Goal: Transaction & Acquisition: Purchase product/service

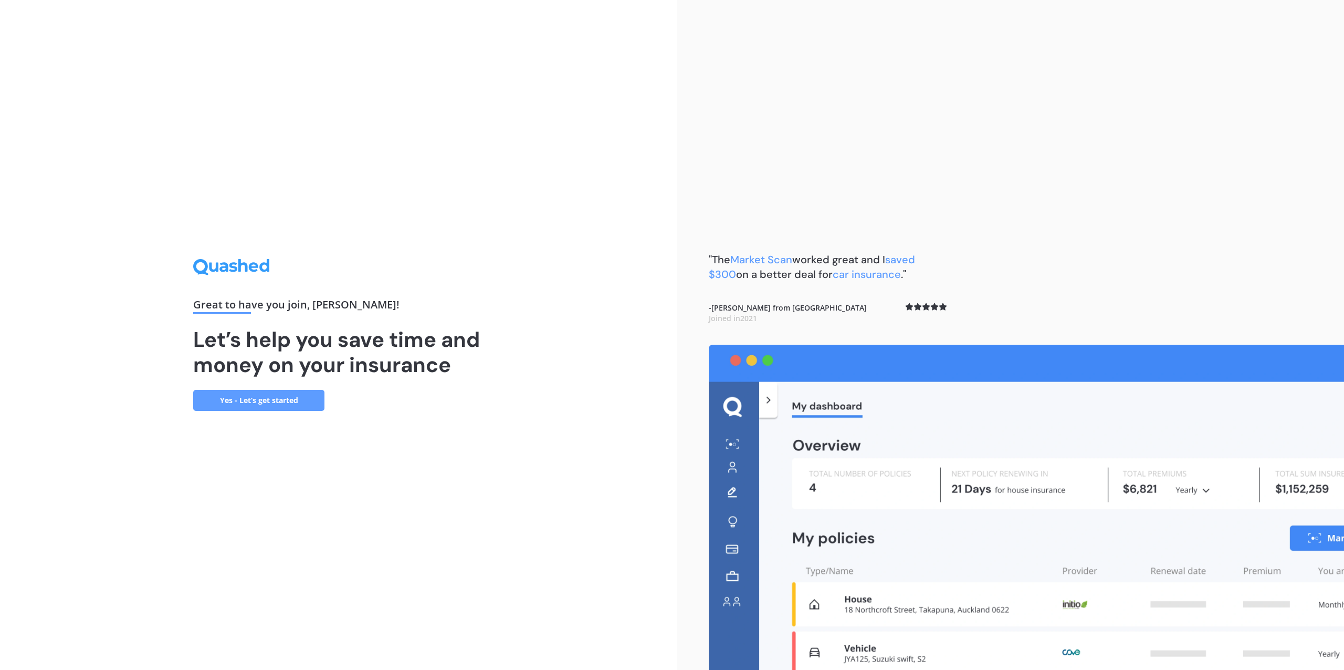
click at [268, 402] on link "Yes - Let’s get started" at bounding box center [258, 400] width 131 height 21
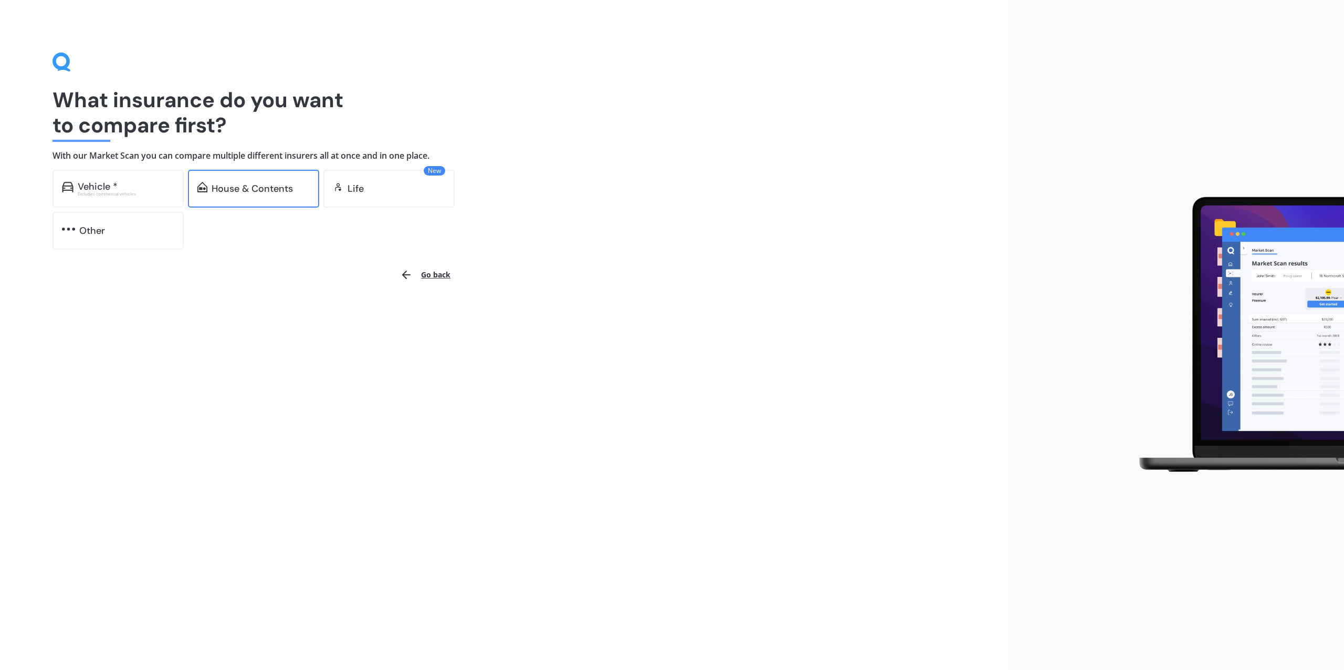
click at [246, 189] on div "House & Contents" at bounding box center [252, 188] width 81 height 11
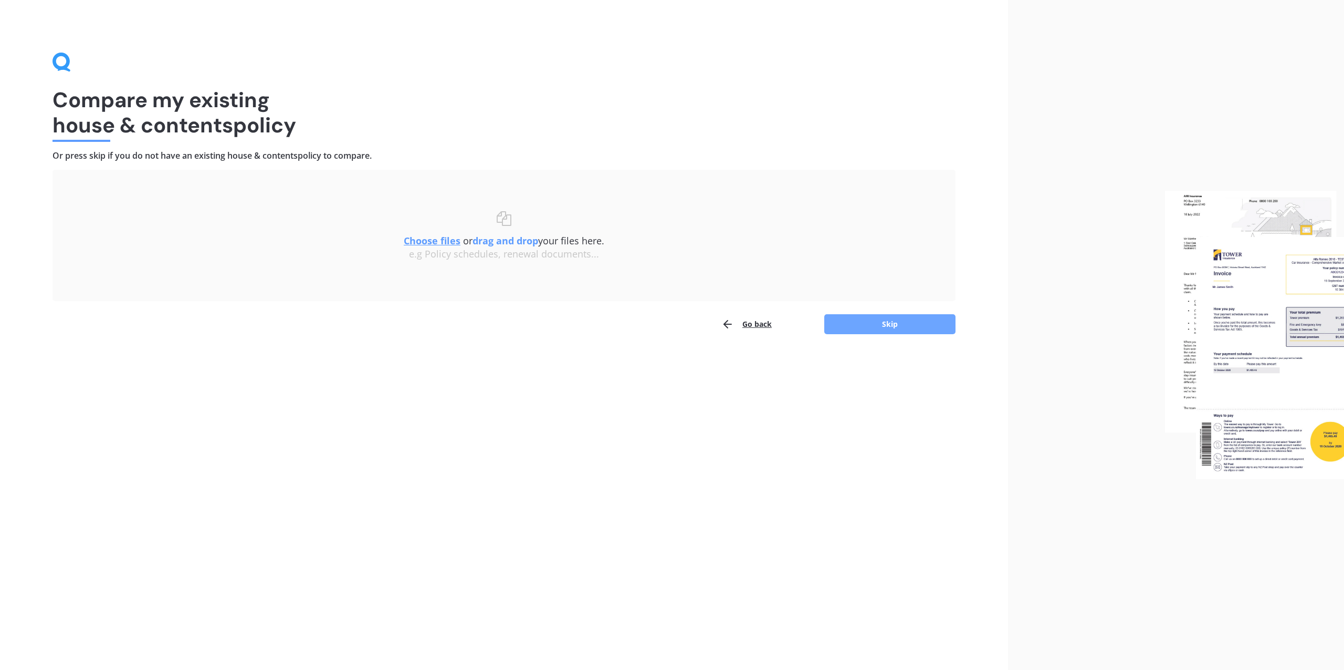
click at [900, 322] on button "Skip" at bounding box center [890, 324] width 131 height 20
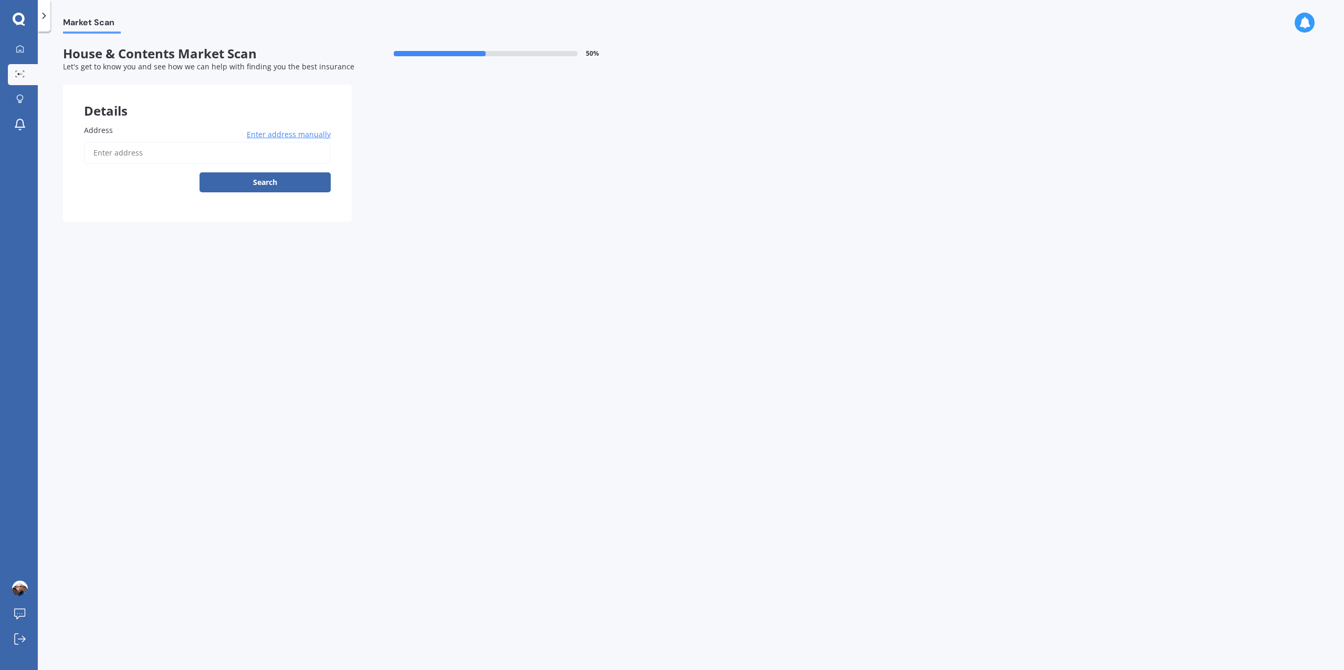
click at [205, 152] on input "Address" at bounding box center [207, 153] width 247 height 22
type input "[STREET_ADDRESS]"
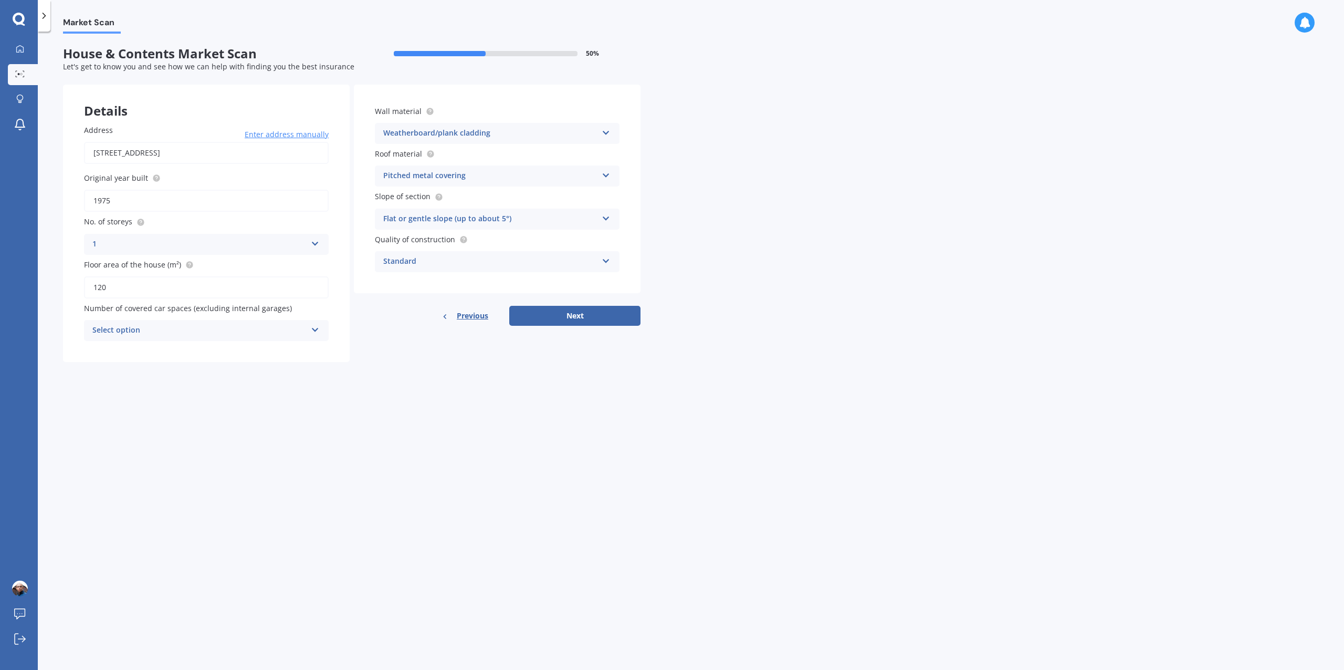
click at [537, 134] on div "Weatherboard/plank cladding" at bounding box center [490, 133] width 214 height 13
click at [745, 109] on div "Market Scan House & Contents Market Scan 50 % Let's get to know you and see how…" at bounding box center [691, 353] width 1307 height 638
click at [598, 120] on div "Wall material Weatherboard/plank cladding Artificial weatherboard/plank claddin…" at bounding box center [497, 125] width 245 height 38
click at [592, 133] on div "Weatherboard/plank cladding" at bounding box center [490, 133] width 214 height 13
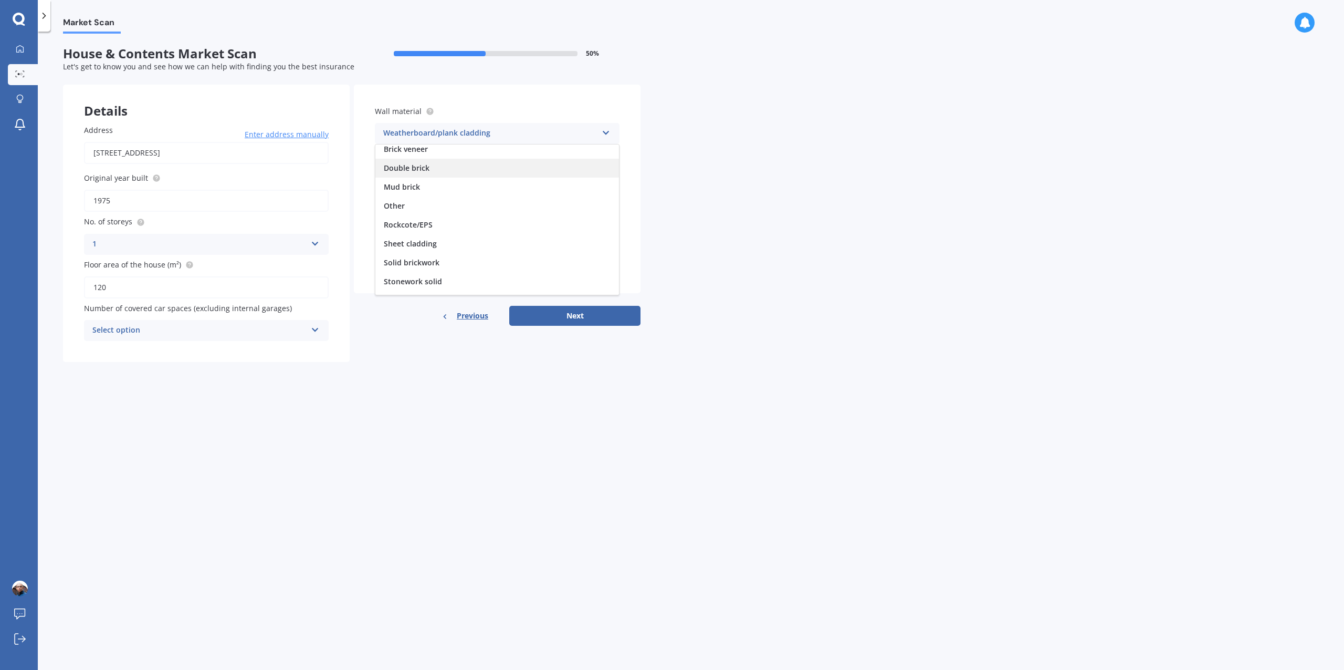
scroll to position [0, 0]
click at [478, 155] on span "Artificial weatherboard/plank cladding" at bounding box center [453, 154] width 138 height 10
click at [574, 175] on div "Pitched metal covering" at bounding box center [490, 176] width 214 height 13
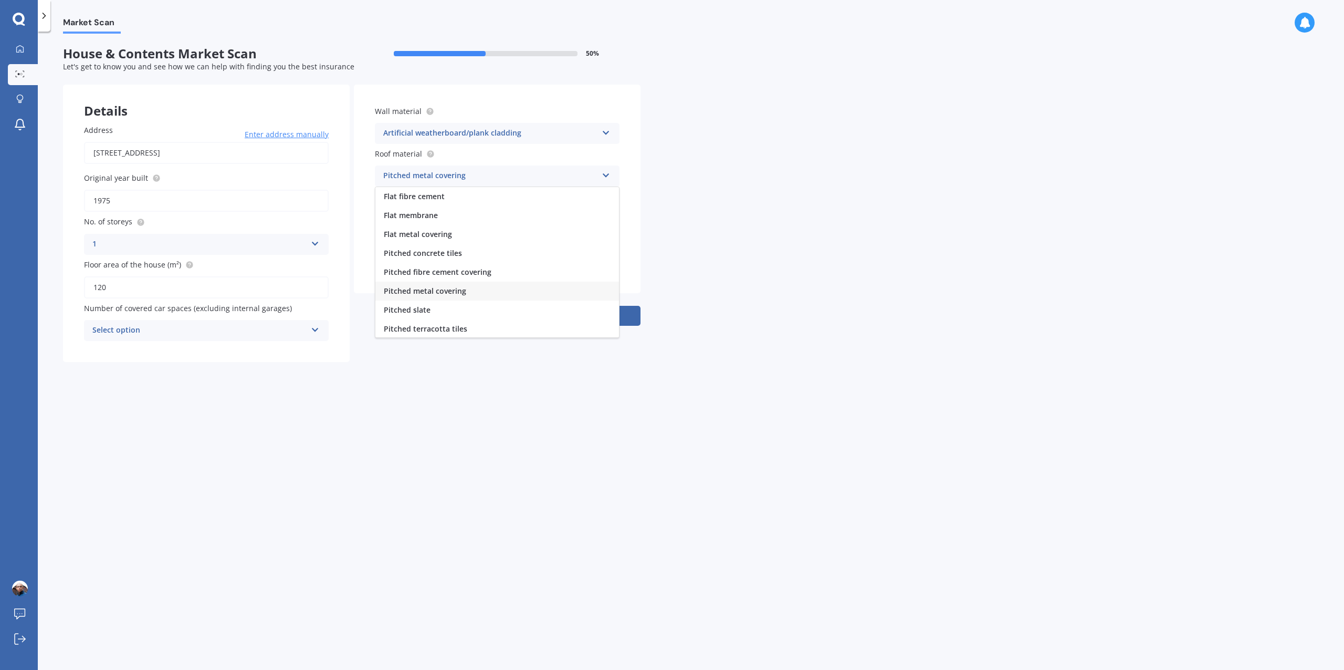
click at [457, 289] on span "Pitched metal covering" at bounding box center [425, 291] width 82 height 10
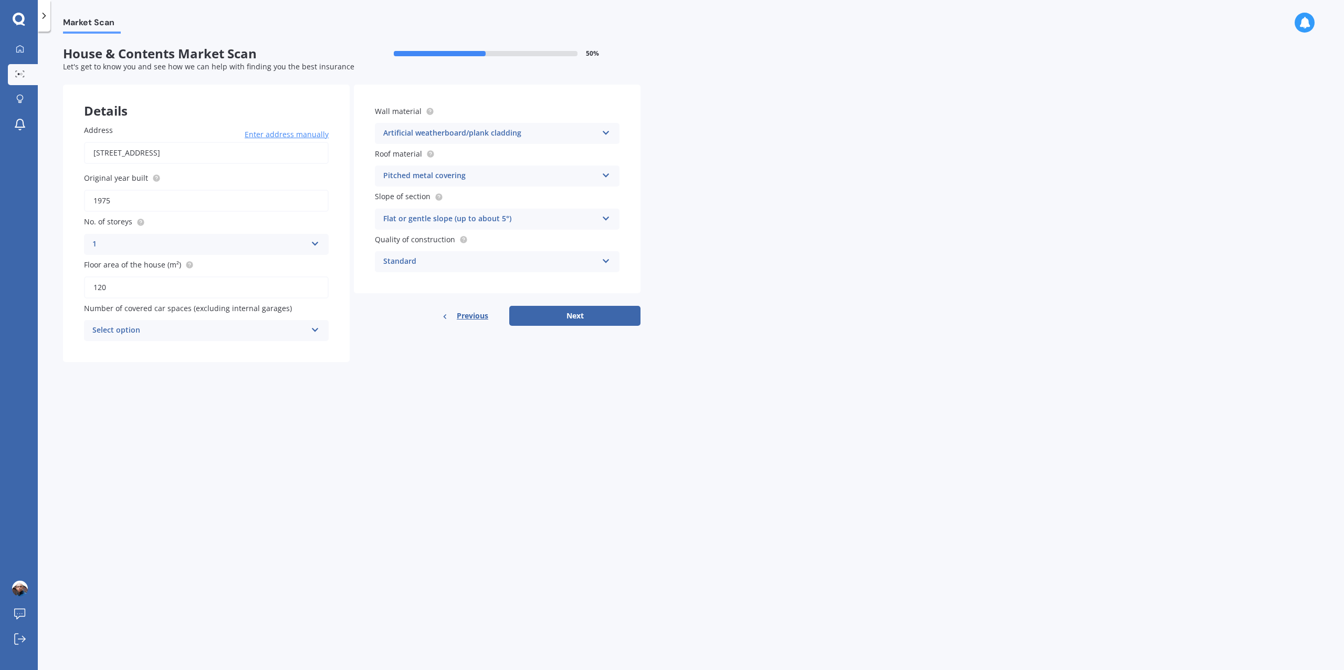
click at [569, 265] on div "Standard" at bounding box center [490, 261] width 214 height 13
click at [660, 253] on div "Market Scan House & Contents Market Scan 50 % Let's get to know you and see how…" at bounding box center [691, 353] width 1307 height 638
click at [462, 238] on circle at bounding box center [463, 239] width 7 height 7
click at [552, 256] on div "Standard" at bounding box center [490, 261] width 214 height 13
click at [602, 181] on div "Pitched metal covering Flat fibre cement Flat membrane Flat metal covering Pitc…" at bounding box center [497, 175] width 245 height 21
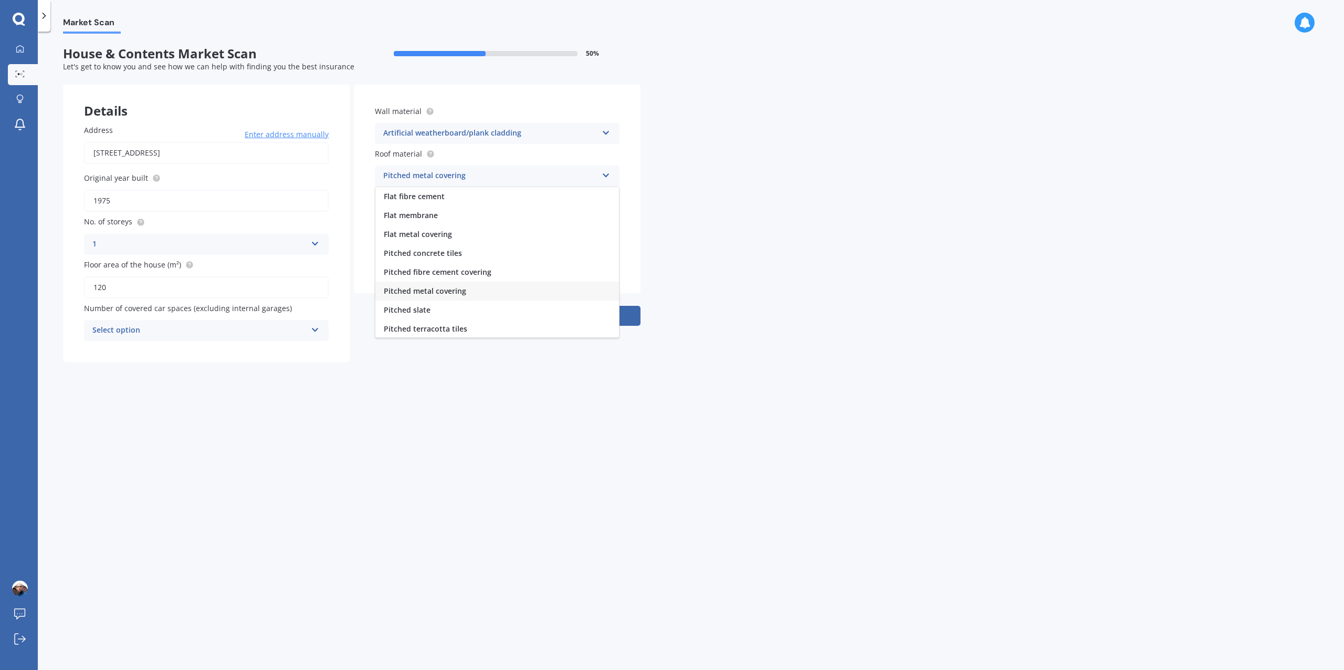
click at [673, 176] on div "Market Scan House & Contents Market Scan 50 % Let's get to know you and see how…" at bounding box center [691, 353] width 1307 height 638
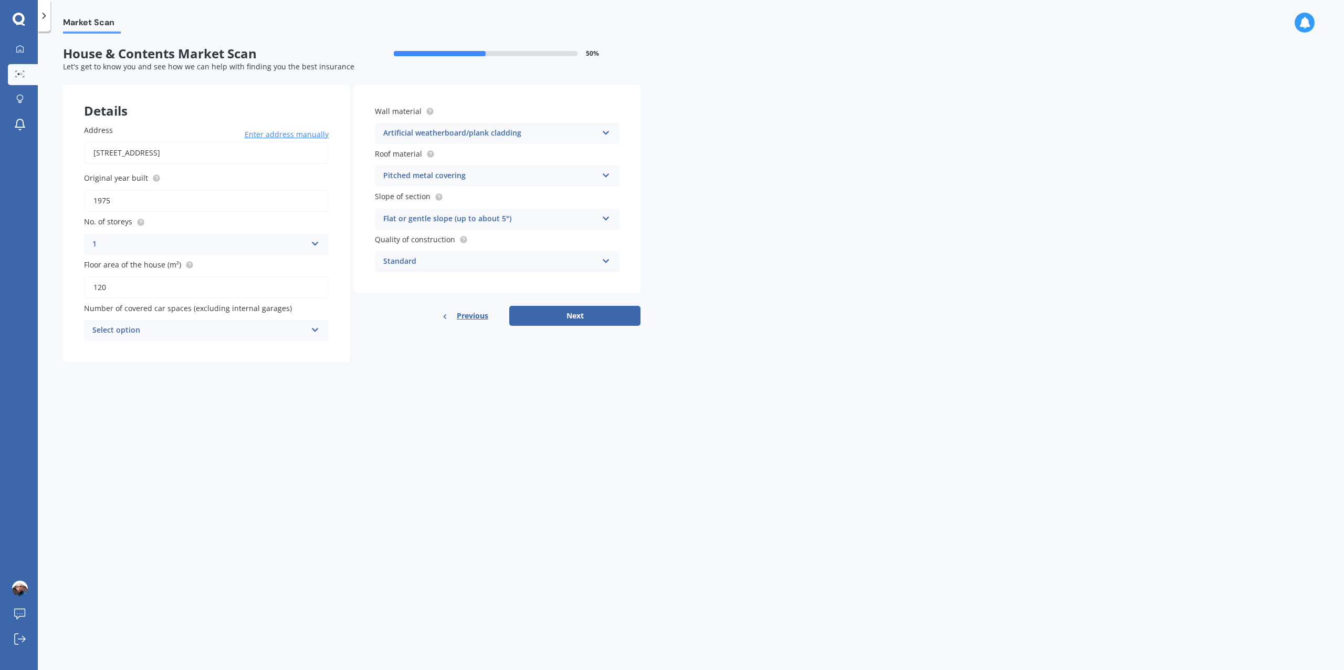
click at [595, 220] on div "Flat or gentle slope (up to about 5°)" at bounding box center [490, 219] width 214 height 13
click at [702, 190] on div "Market Scan House & Contents Market Scan 50 % Let's get to know you and see how…" at bounding box center [691, 353] width 1307 height 638
click at [464, 262] on div "Standard" at bounding box center [490, 261] width 214 height 13
click at [694, 229] on div "Market Scan House & Contents Market Scan 50 % Let's get to know you and see how…" at bounding box center [691, 353] width 1307 height 638
click at [559, 264] on div "Standard" at bounding box center [490, 261] width 214 height 13
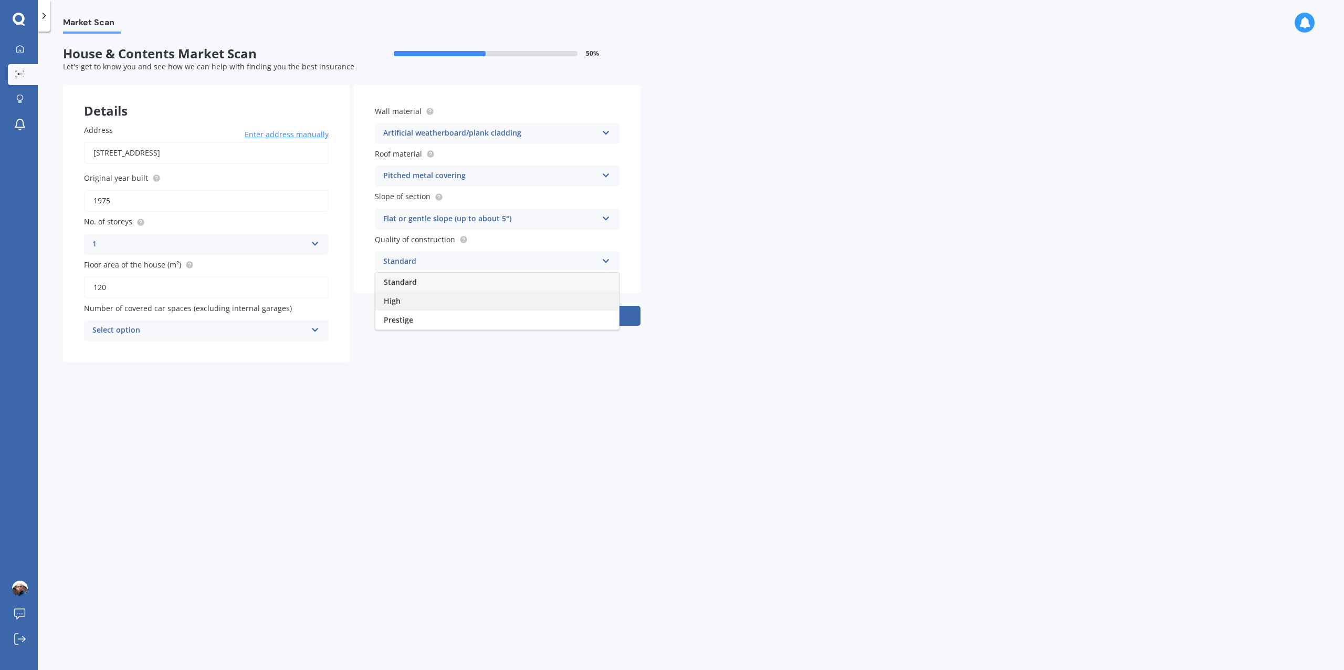
click at [505, 298] on div "High" at bounding box center [498, 300] width 244 height 19
click at [597, 316] on button "Next" at bounding box center [574, 316] width 131 height 20
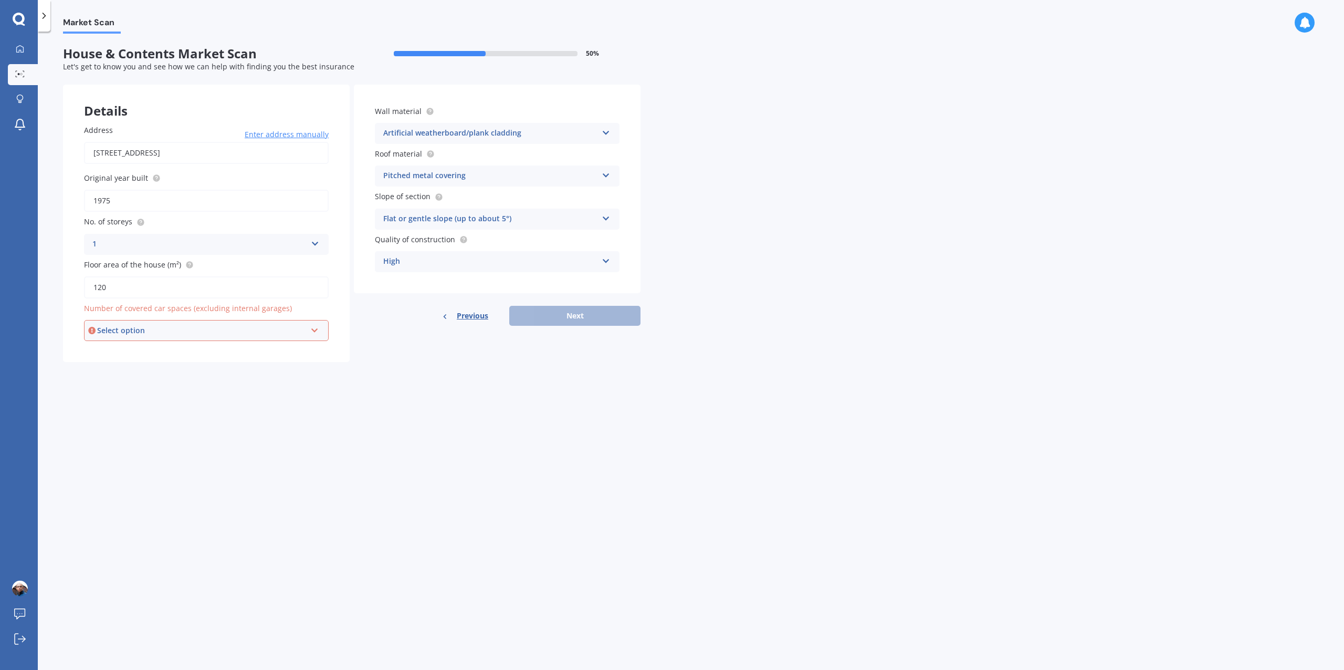
click at [254, 331] on div "Select option" at bounding box center [201, 331] width 209 height 12
click at [109, 375] on div "1" at bounding box center [206, 369] width 243 height 19
click at [567, 315] on button "Next" at bounding box center [574, 316] width 131 height 20
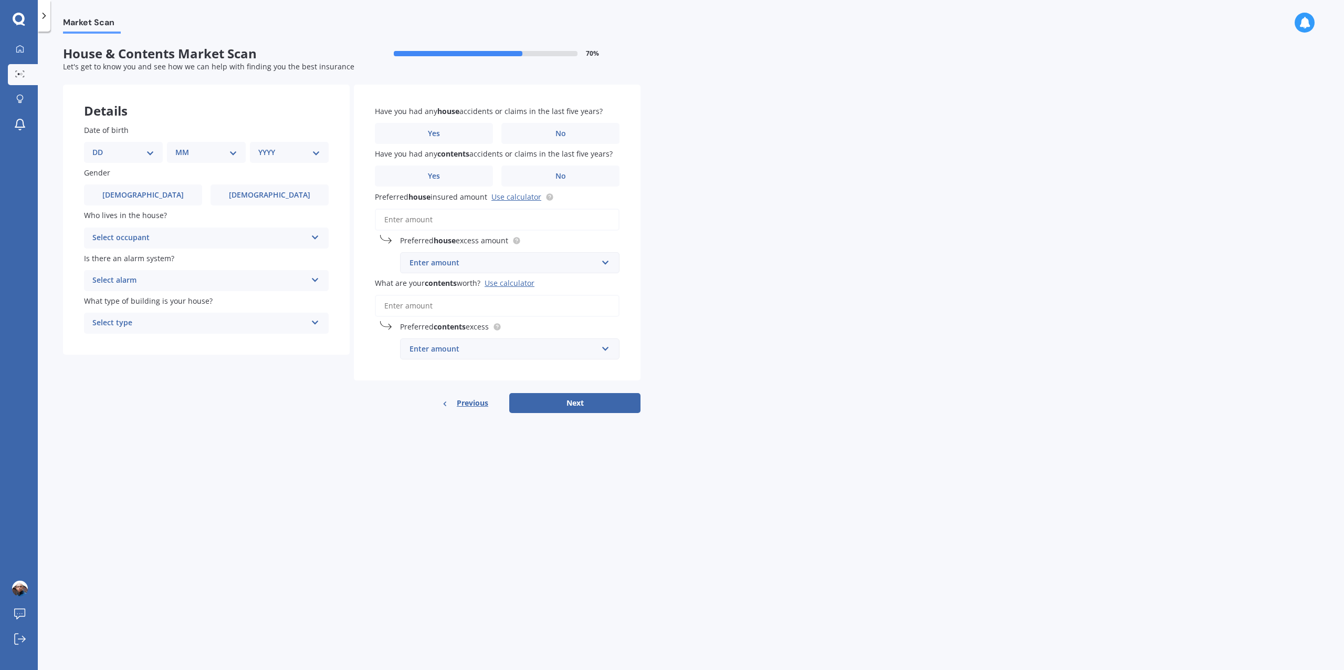
click at [148, 152] on select "DD 01 02 03 04 05 06 07 08 09 10 11 12 13 14 15 16 17 18 19 20 21 22 23 24 25 2…" at bounding box center [123, 153] width 62 height 12
select select "01"
click at [101, 147] on select "DD 01 02 03 04 05 06 07 08 09 10 11 12 13 14 15 16 17 18 19 20 21 22 23 24 25 2…" at bounding box center [123, 153] width 62 height 12
click at [214, 154] on select "MM 01 02 03 04 05 06 07 08 09 10 11 12" at bounding box center [209, 153] width 58 height 12
select select "01"
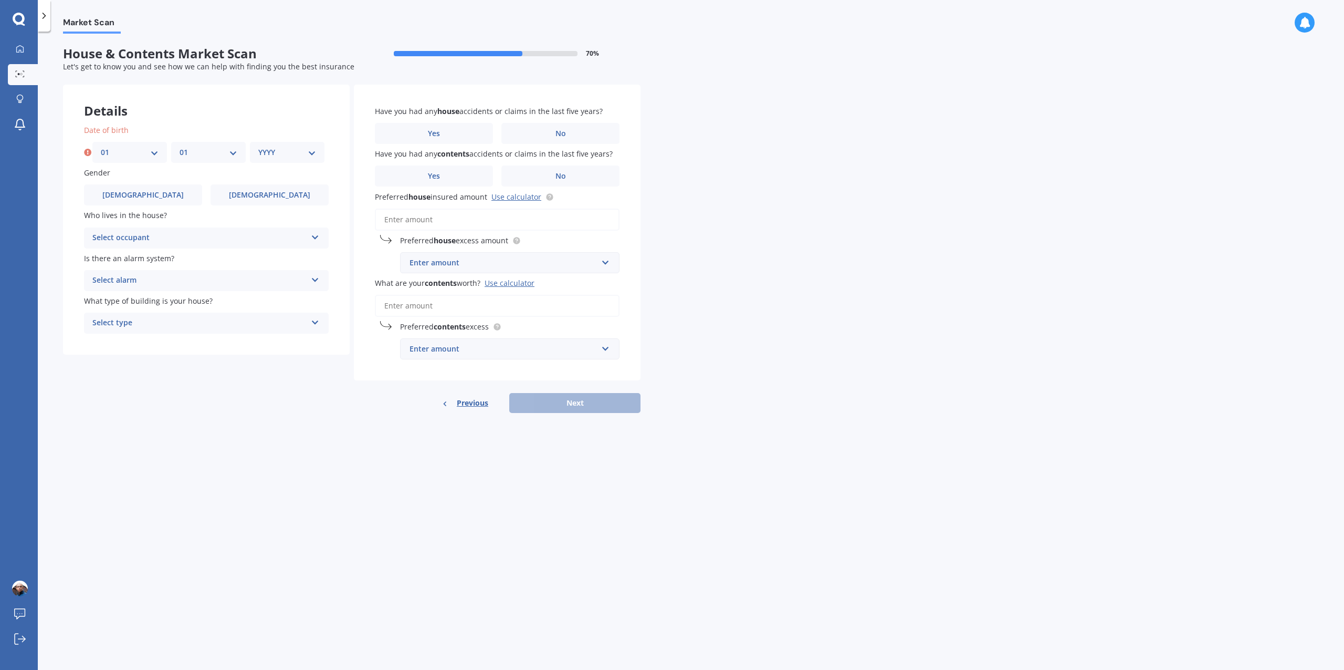
click at [180, 147] on select "MM 01 02 03 04 05 06 07 08 09 10 11 12" at bounding box center [209, 153] width 58 height 12
click at [283, 153] on select "YYYY 2009 2008 2007 2006 2005 2004 2003 2002 2001 2000 1999 1998 1997 1996 1995…" at bounding box center [287, 153] width 58 height 12
select select "1990"
click at [258, 147] on select "YYYY 2009 2008 2007 2006 2005 2004 2003 2002 2001 2000 1999 1998 1997 1996 1995…" at bounding box center [287, 153] width 58 height 12
click at [154, 198] on label "[DEMOGRAPHIC_DATA]" at bounding box center [143, 194] width 118 height 21
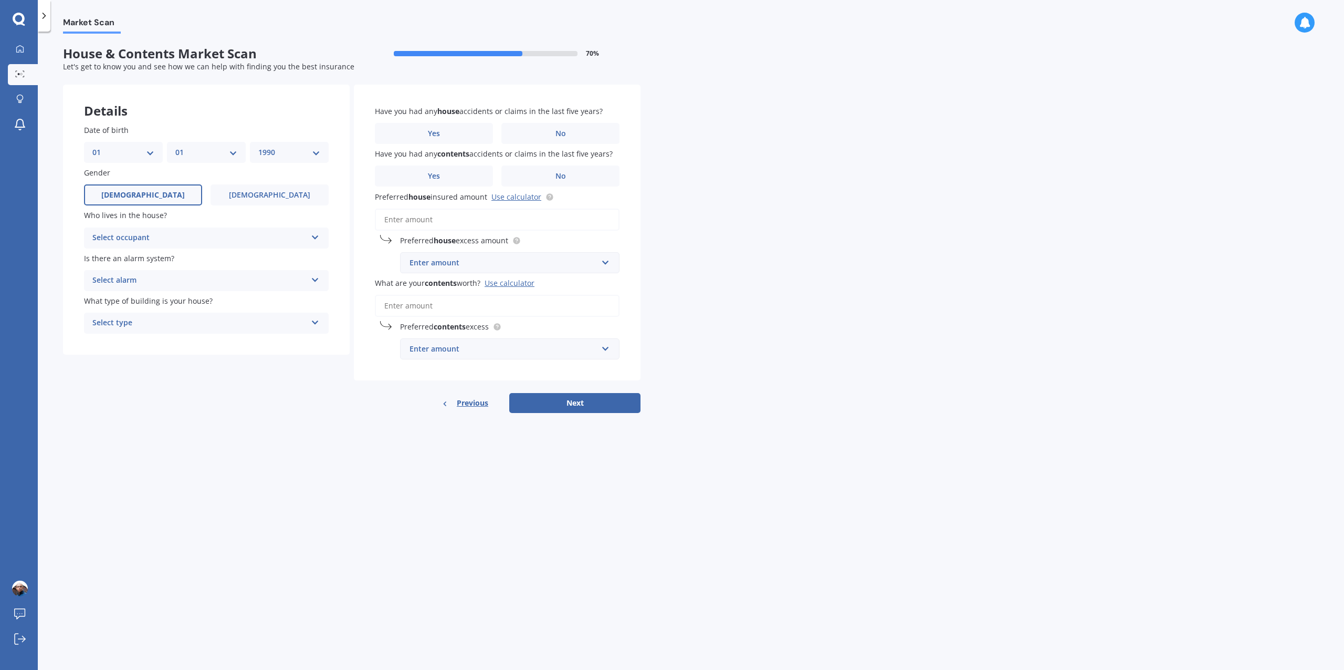
click at [0, 0] on input "[DEMOGRAPHIC_DATA]" at bounding box center [0, 0] width 0 height 0
click at [174, 230] on div "Select occupant Owner Owner + Boarder" at bounding box center [206, 237] width 245 height 21
click at [139, 260] on div "Owner" at bounding box center [207, 258] width 244 height 19
click at [131, 283] on div "Select alarm" at bounding box center [199, 280] width 214 height 13
click at [123, 299] on span "Yes, monitored" at bounding box center [120, 301] width 55 height 10
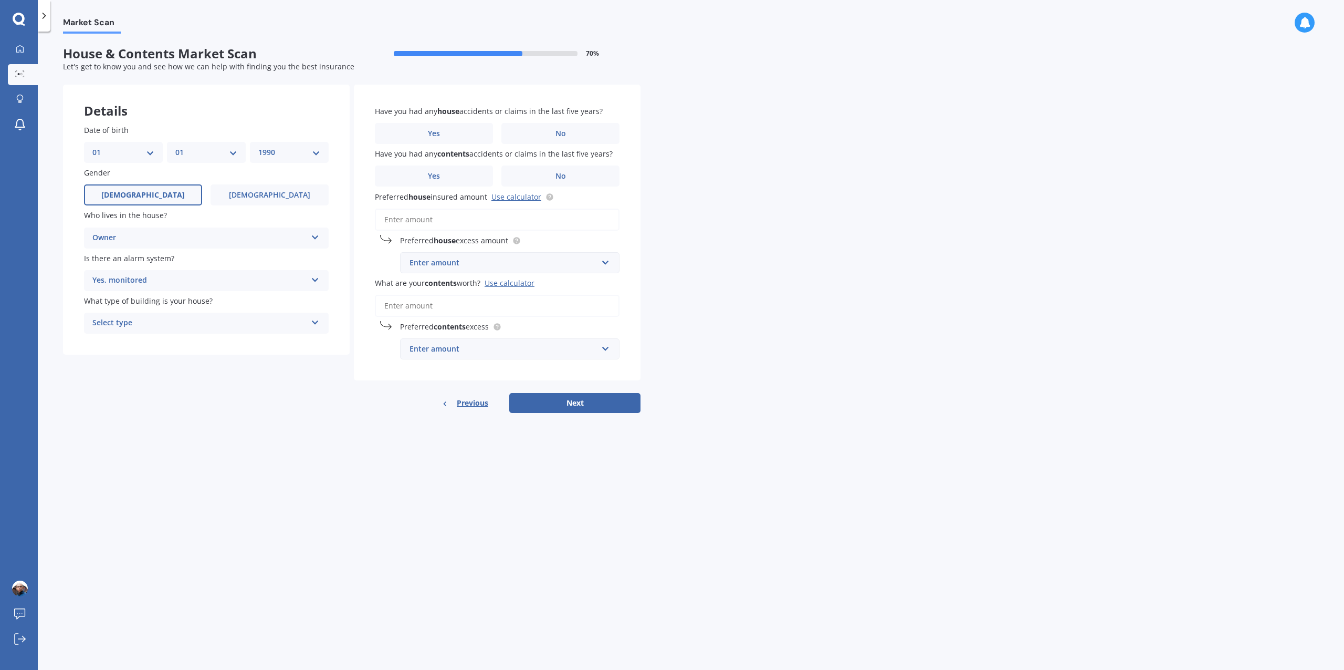
click at [133, 284] on div "Yes, monitored" at bounding box center [199, 280] width 214 height 13
click at [129, 320] on span "Yes, not monitored" at bounding box center [127, 320] width 69 height 10
click at [143, 331] on div "Select type Freestanding Multi-unit (in a block of 6 or less) Multi-unit (in a …" at bounding box center [206, 322] width 245 height 21
click at [133, 343] on span "Freestanding" at bounding box center [116, 343] width 47 height 10
click at [547, 129] on label "No" at bounding box center [561, 133] width 118 height 21
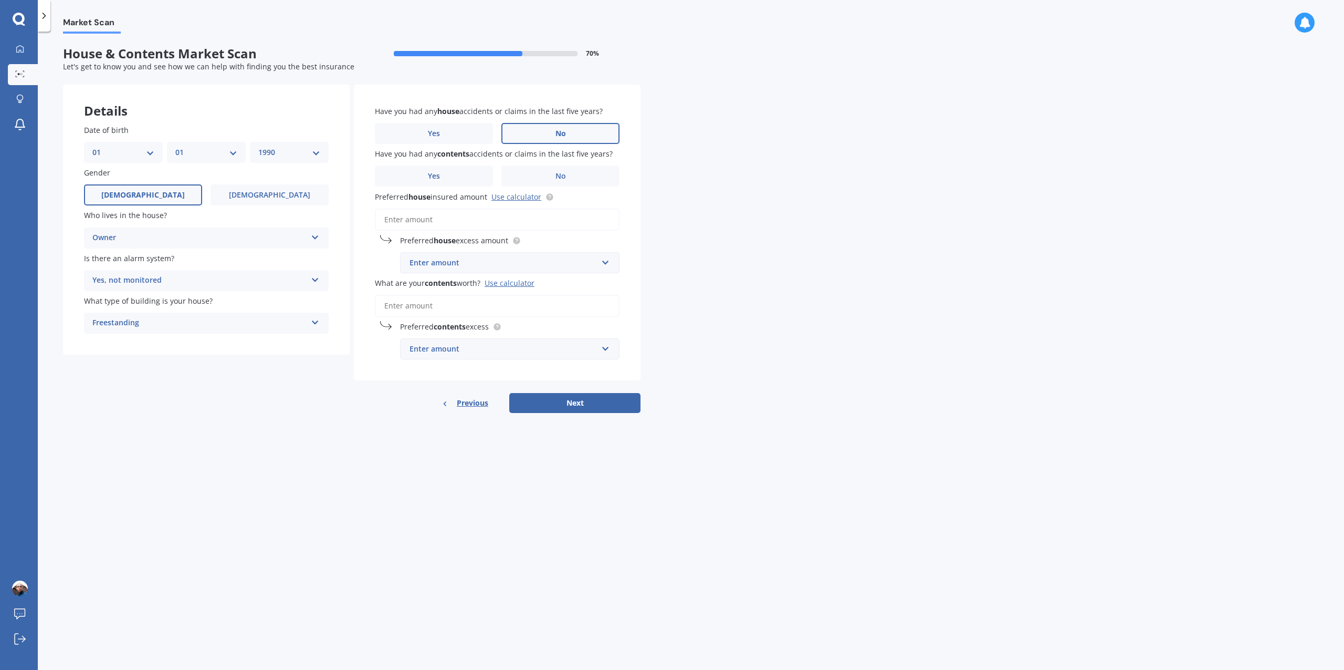
click at [0, 0] on input "No" at bounding box center [0, 0] width 0 height 0
click at [583, 168] on label "No" at bounding box center [561, 175] width 118 height 21
click at [0, 0] on input "No" at bounding box center [0, 0] width 0 height 0
click at [507, 263] on div "Enter amount" at bounding box center [504, 263] width 188 height 12
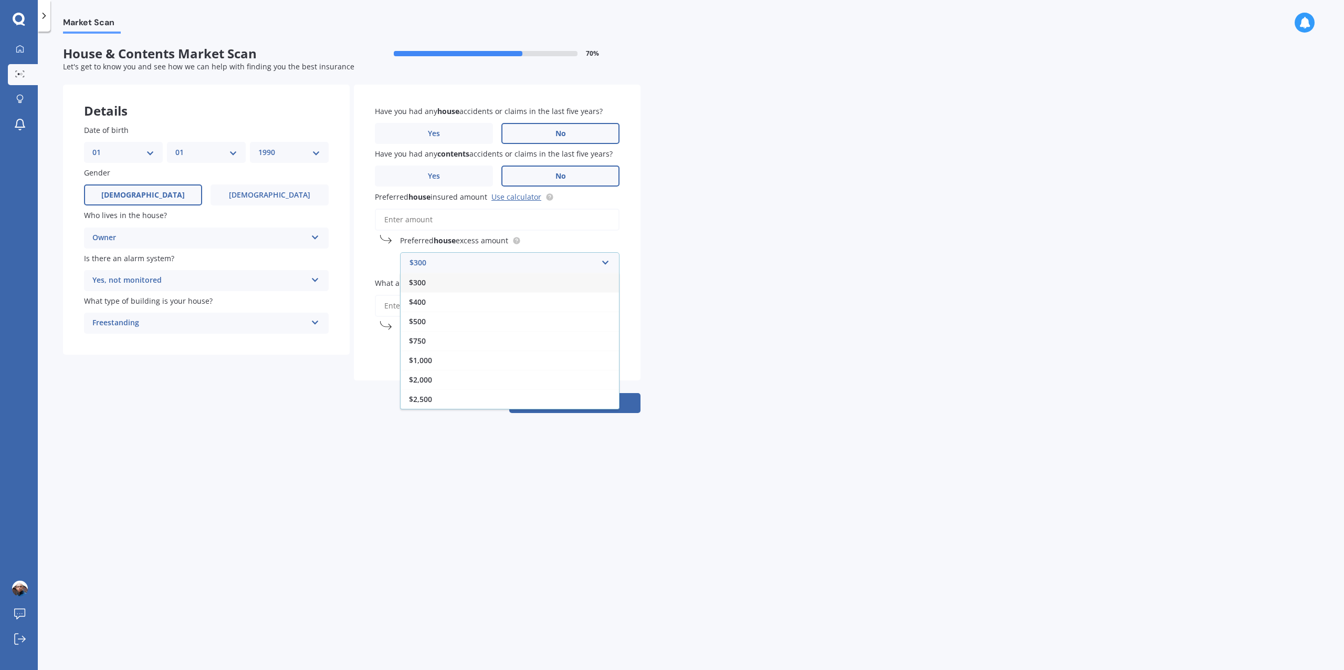
click at [287, 373] on div "Details Date of birth DD 01 02 03 04 05 06 07 08 09 10 11 12 13 14 15 16 17 18 …" at bounding box center [352, 249] width 578 height 329
click at [473, 401] on span "Previous" at bounding box center [473, 403] width 32 height 16
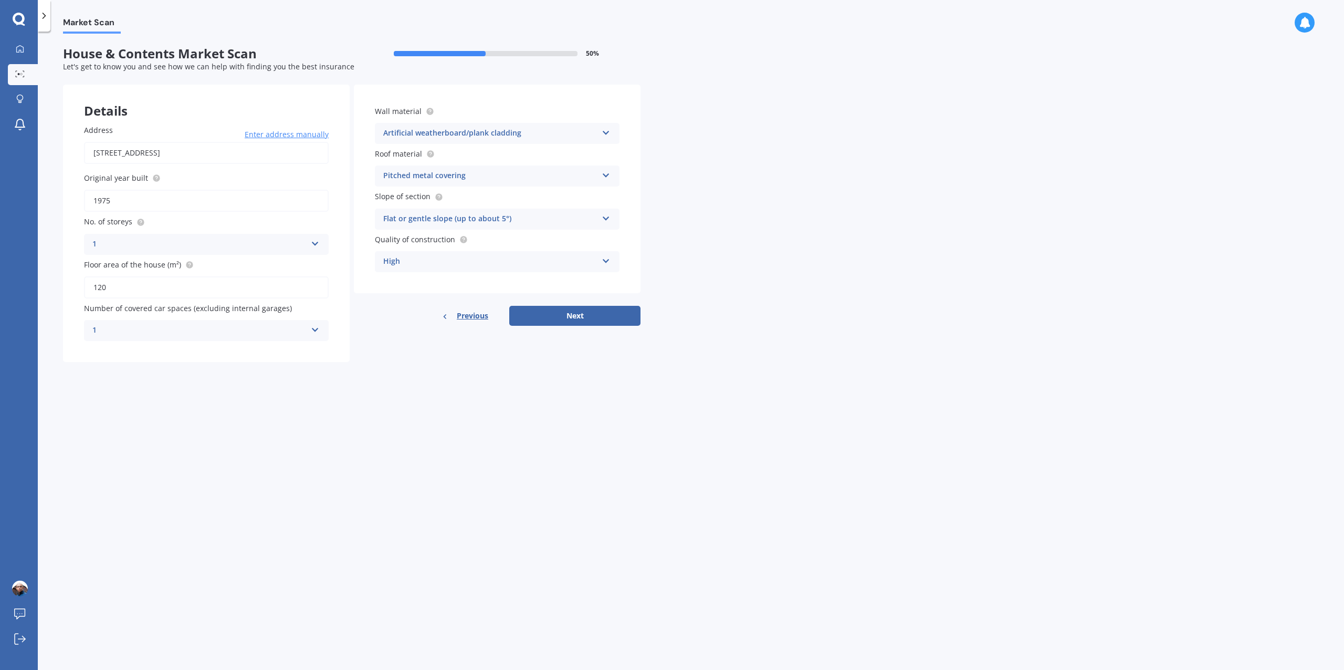
click at [466, 267] on div "High" at bounding box center [490, 261] width 214 height 13
click at [447, 282] on div "Standard" at bounding box center [498, 282] width 244 height 19
click at [588, 313] on button "Next" at bounding box center [574, 316] width 131 height 20
select select "01"
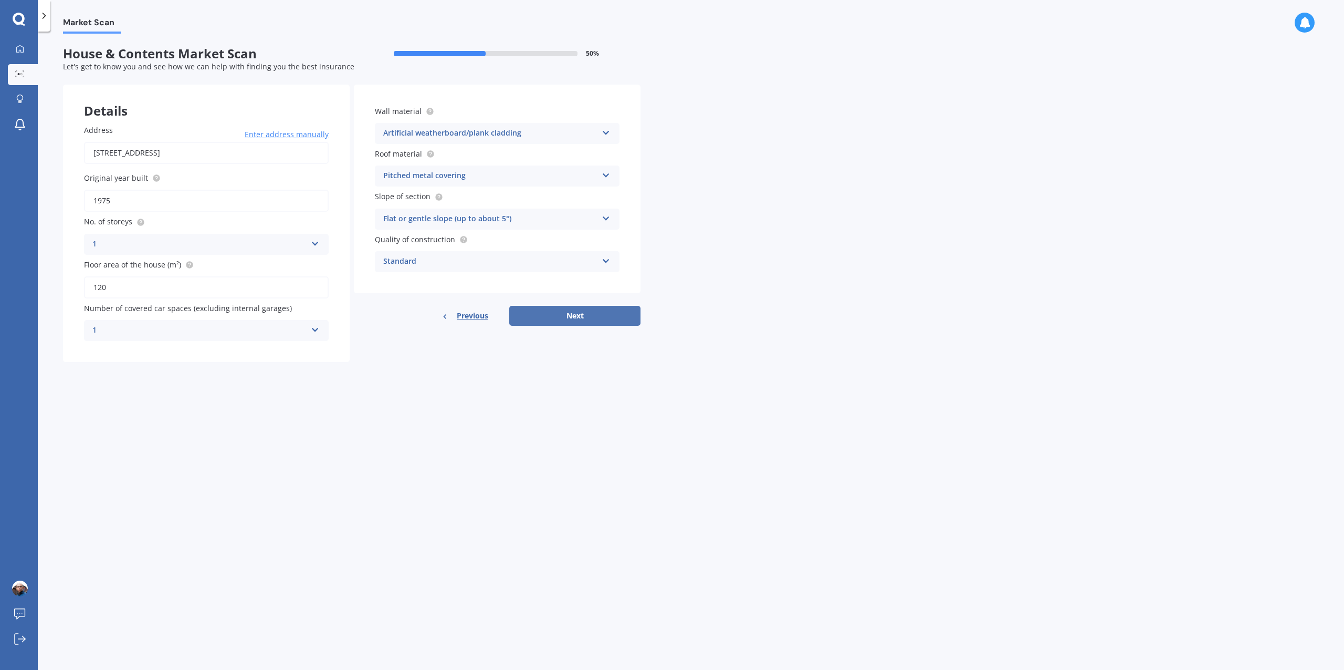
select select "1990"
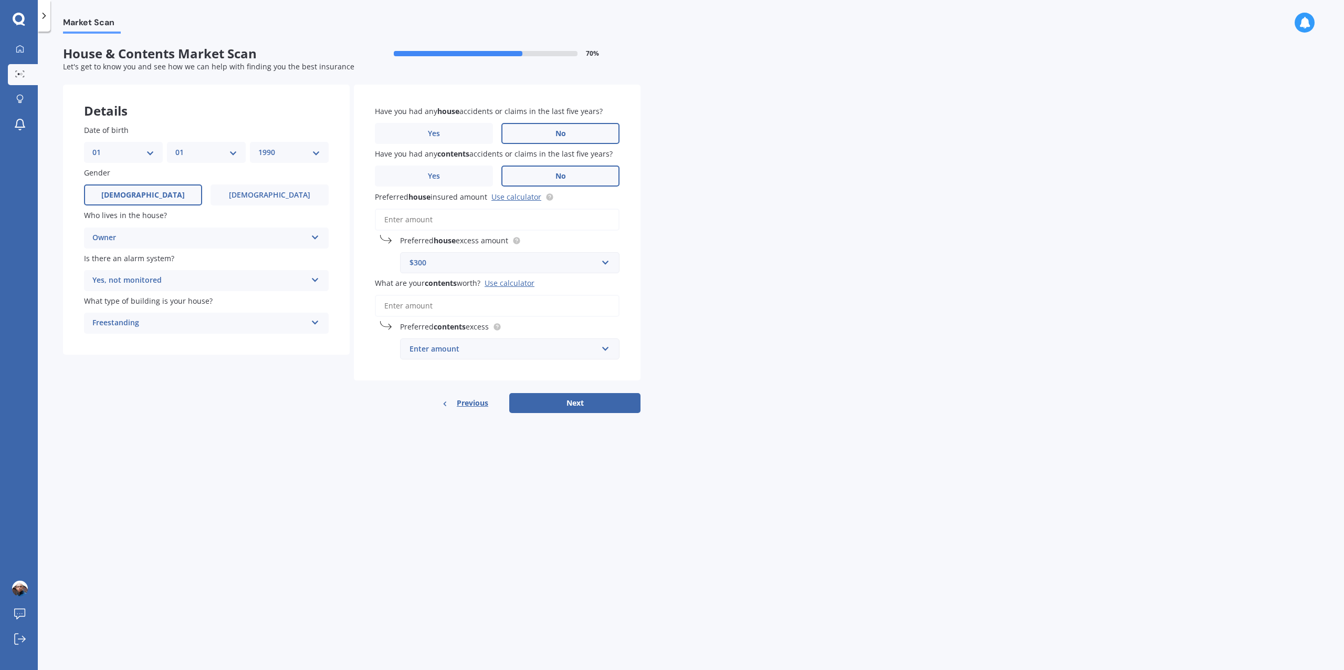
click at [450, 225] on input "Preferred house insured amount Use calculator" at bounding box center [497, 219] width 245 height 22
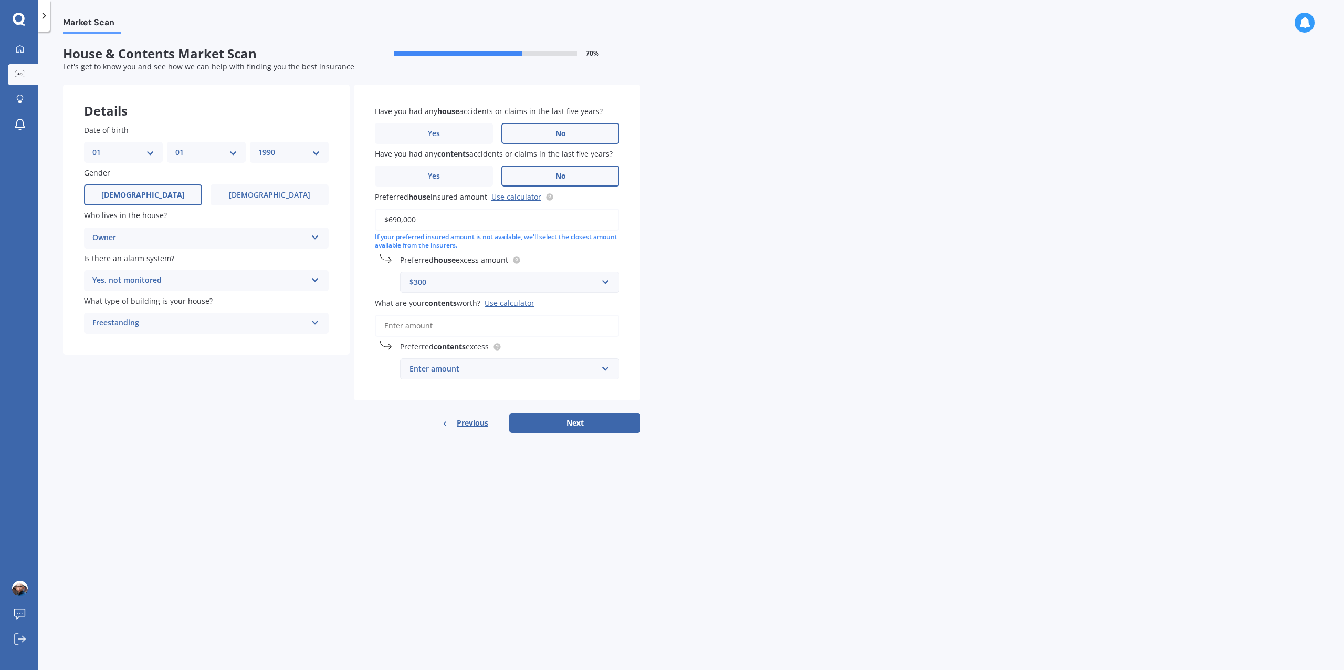
type input "$690,000"
click at [607, 285] on input "text" at bounding box center [506, 282] width 210 height 20
click at [424, 383] on span "$1,000" at bounding box center [420, 379] width 23 height 10
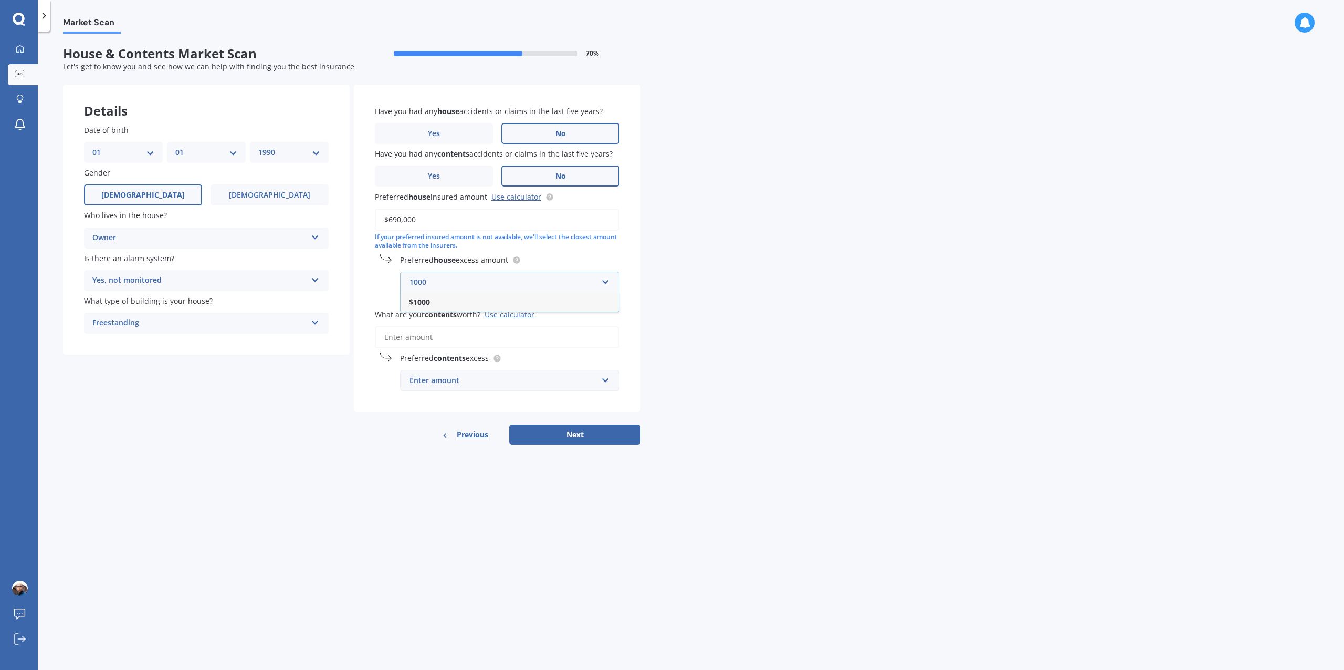
type input "1000"
click at [416, 305] on b "1000" at bounding box center [421, 302] width 17 height 10
click at [510, 314] on div "Use calculator" at bounding box center [510, 314] width 50 height 10
click at [510, 326] on input "What are your contents worth? Use calculator" at bounding box center [497, 337] width 245 height 22
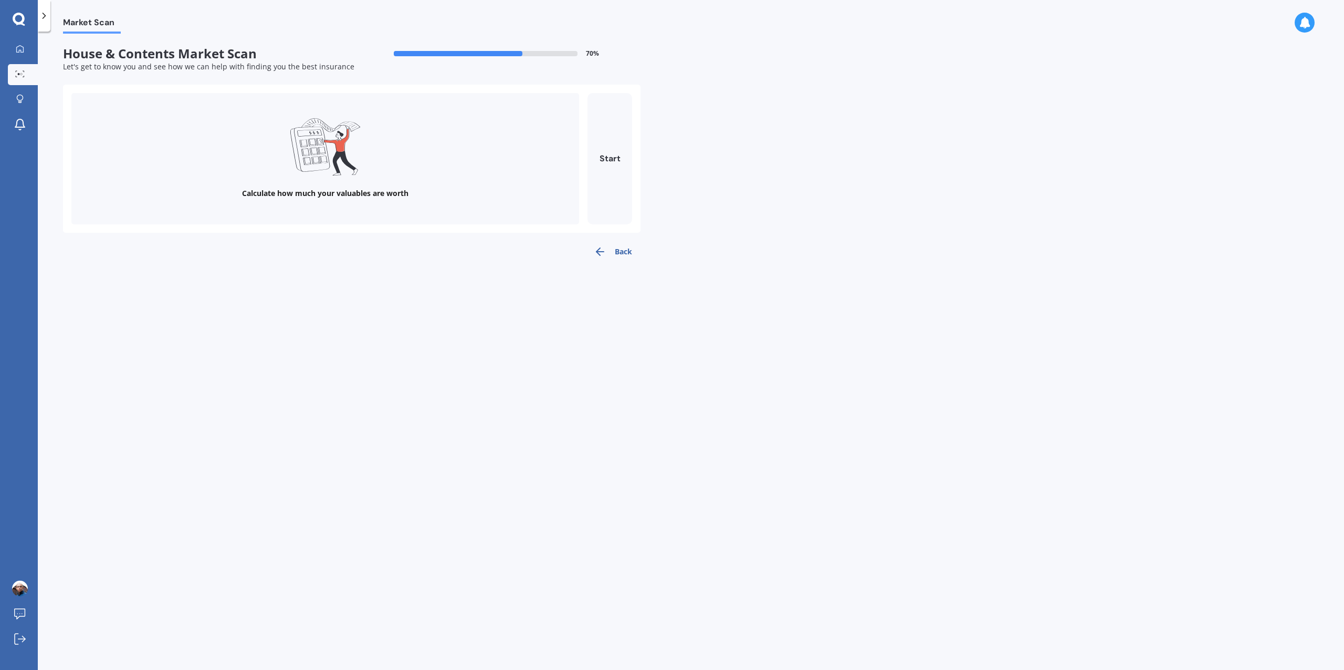
click at [624, 247] on button "Back" at bounding box center [613, 251] width 55 height 21
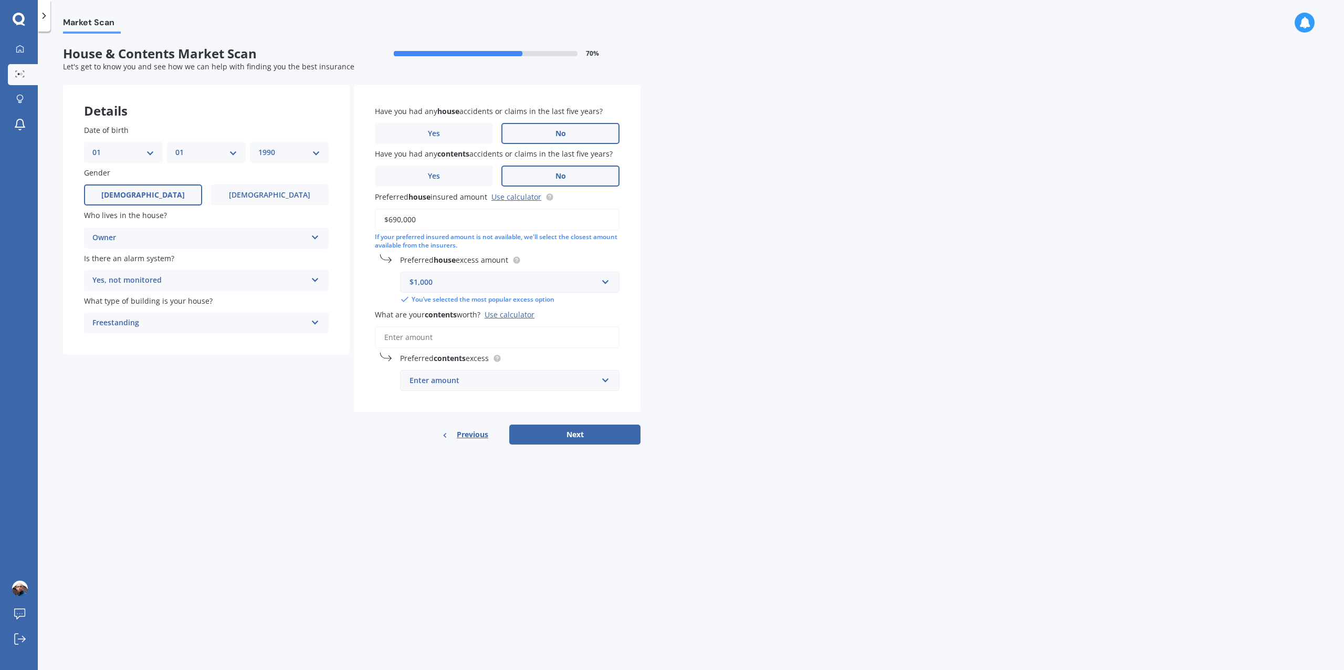
click at [524, 341] on input "What are your contents worth? Use calculator" at bounding box center [497, 337] width 245 height 22
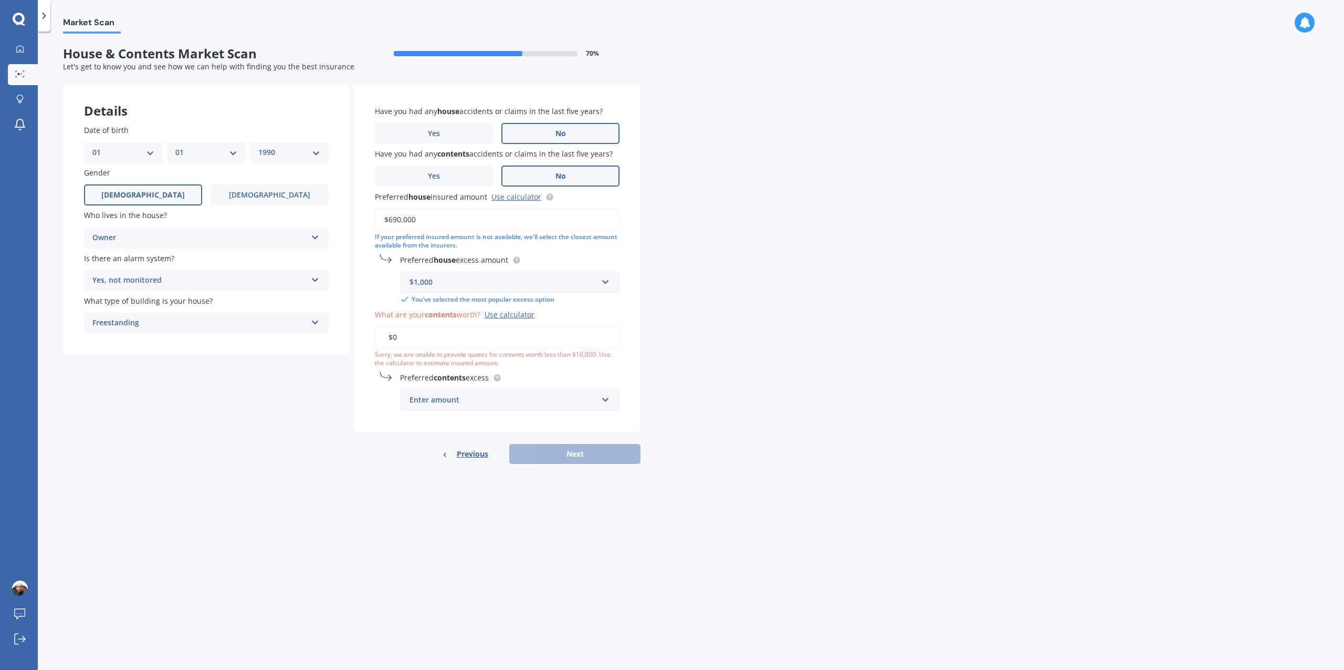
drag, startPoint x: 403, startPoint y: 336, endPoint x: 312, endPoint y: 333, distance: 90.9
click at [314, 333] on div "Details Date of birth DD 01 02 03 04 05 06 07 08 09 10 11 12 13 14 15 16 17 18 …" at bounding box center [352, 275] width 578 height 380
drag, startPoint x: 402, startPoint y: 338, endPoint x: 308, endPoint y: 337, distance: 94.0
click at [312, 337] on div "Details Date of birth DD 01 02 03 04 05 06 07 08 09 10 11 12 13 14 15 16 17 18 …" at bounding box center [352, 275] width 578 height 380
type input "$1"
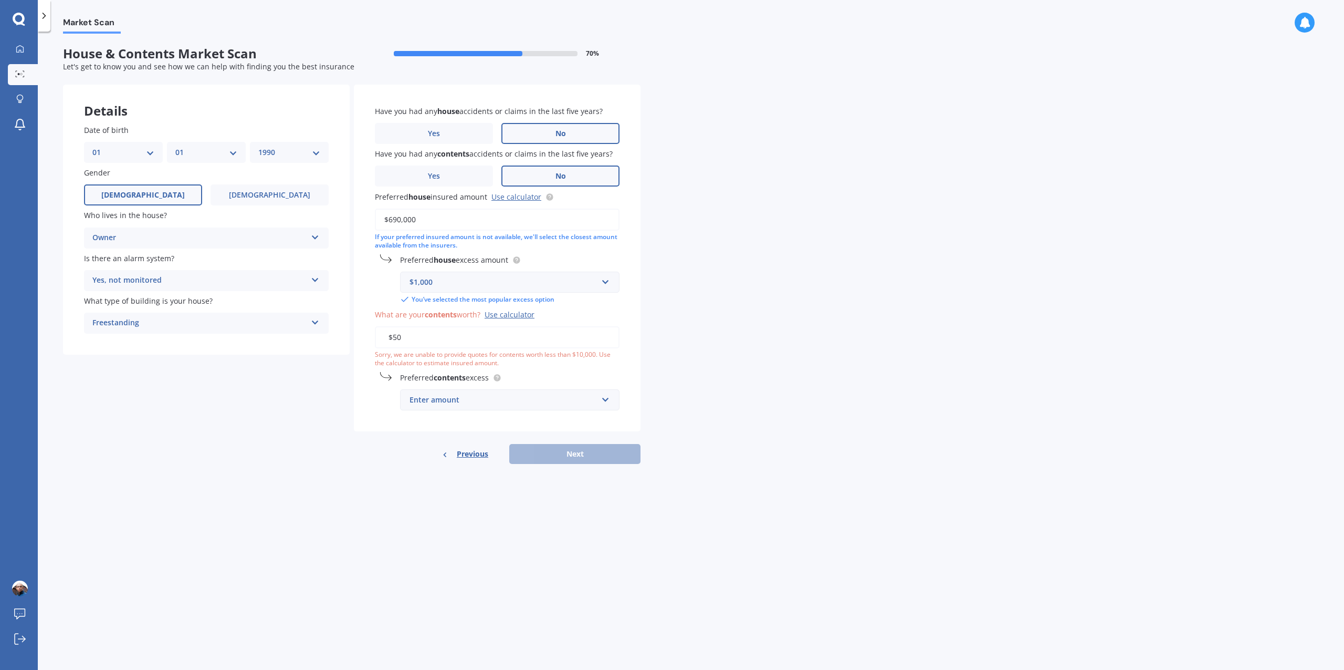
type input "$5"
type input "$9"
type input "$10,000"
click at [484, 408] on input "text" at bounding box center [506, 400] width 210 height 20
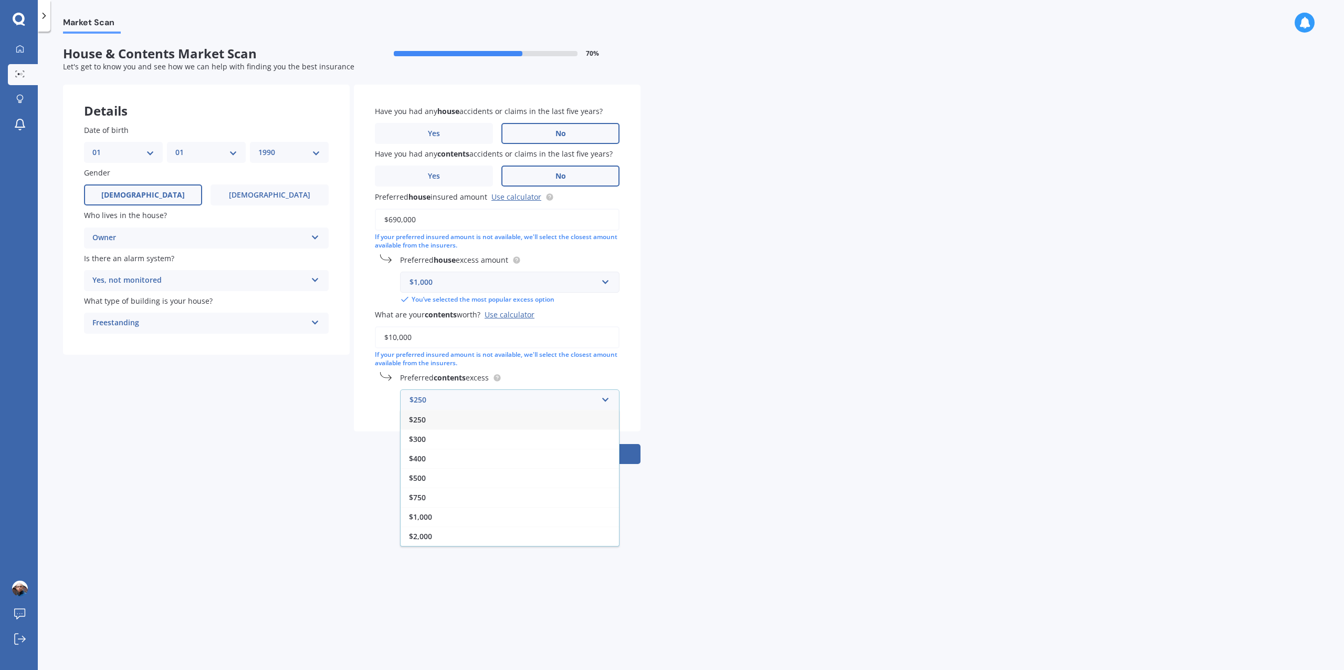
click at [443, 424] on div "$250" at bounding box center [510, 419] width 218 height 19
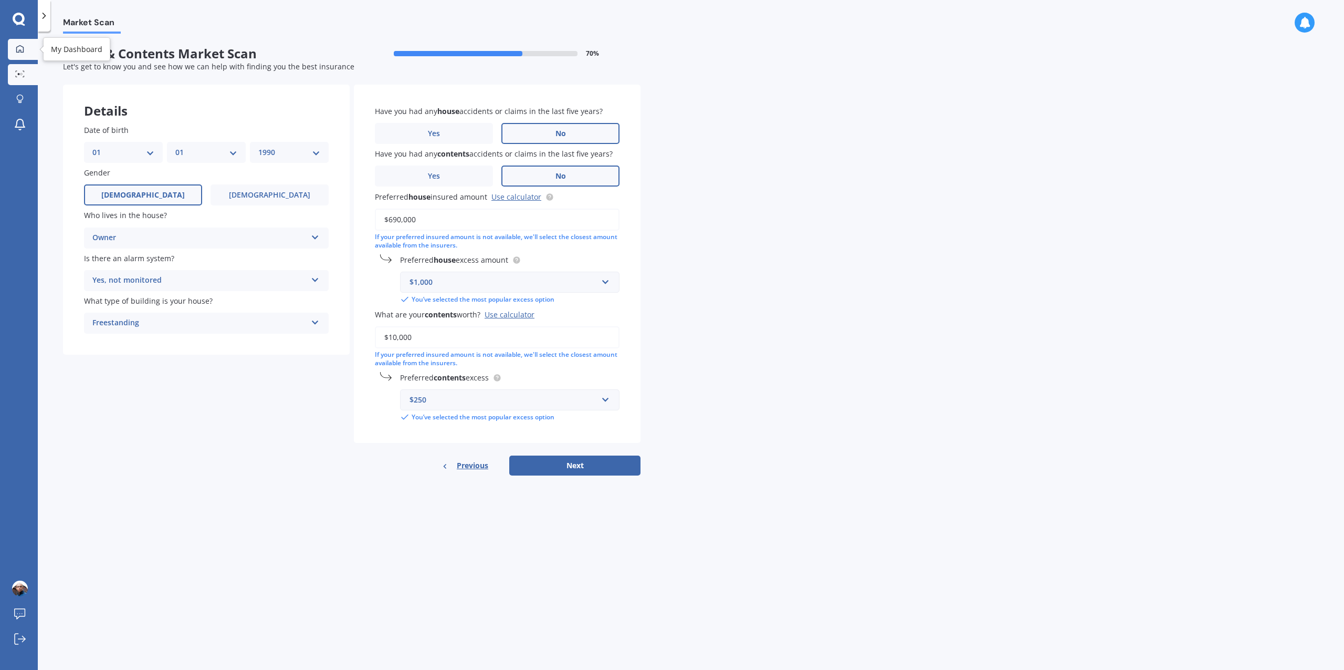
click at [17, 52] on icon at bounding box center [19, 48] width 7 height 7
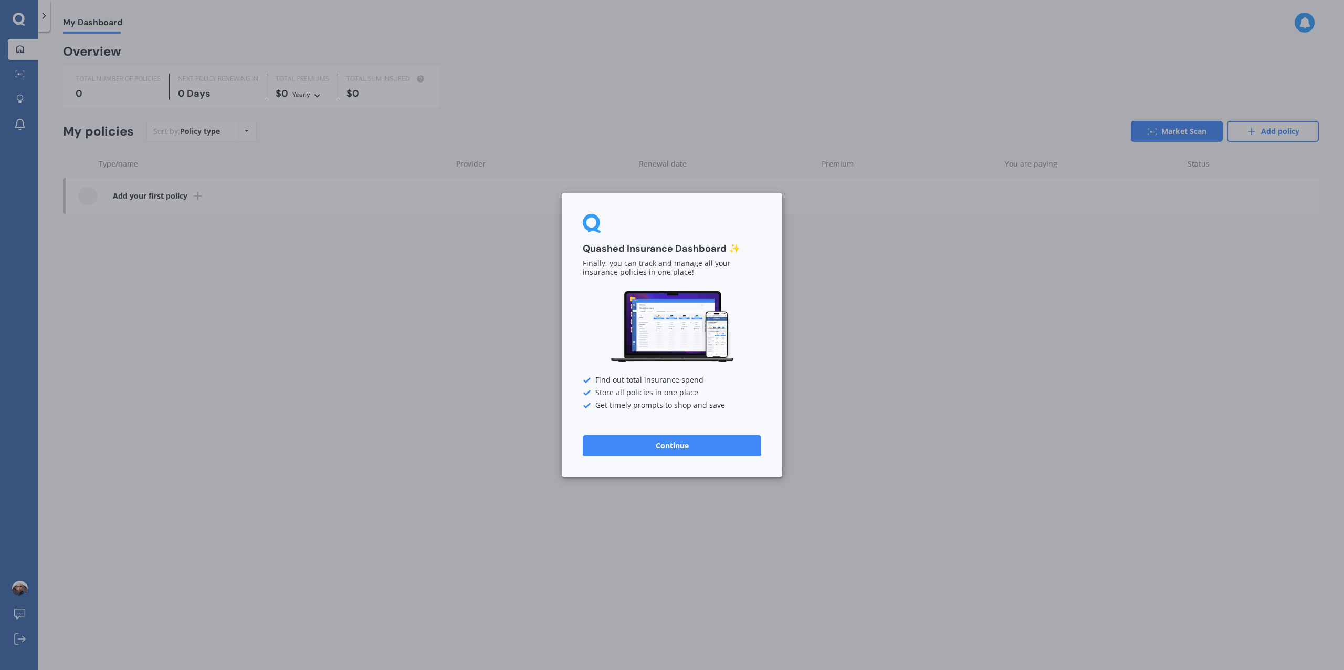
click at [644, 446] on button "Continue" at bounding box center [672, 445] width 179 height 21
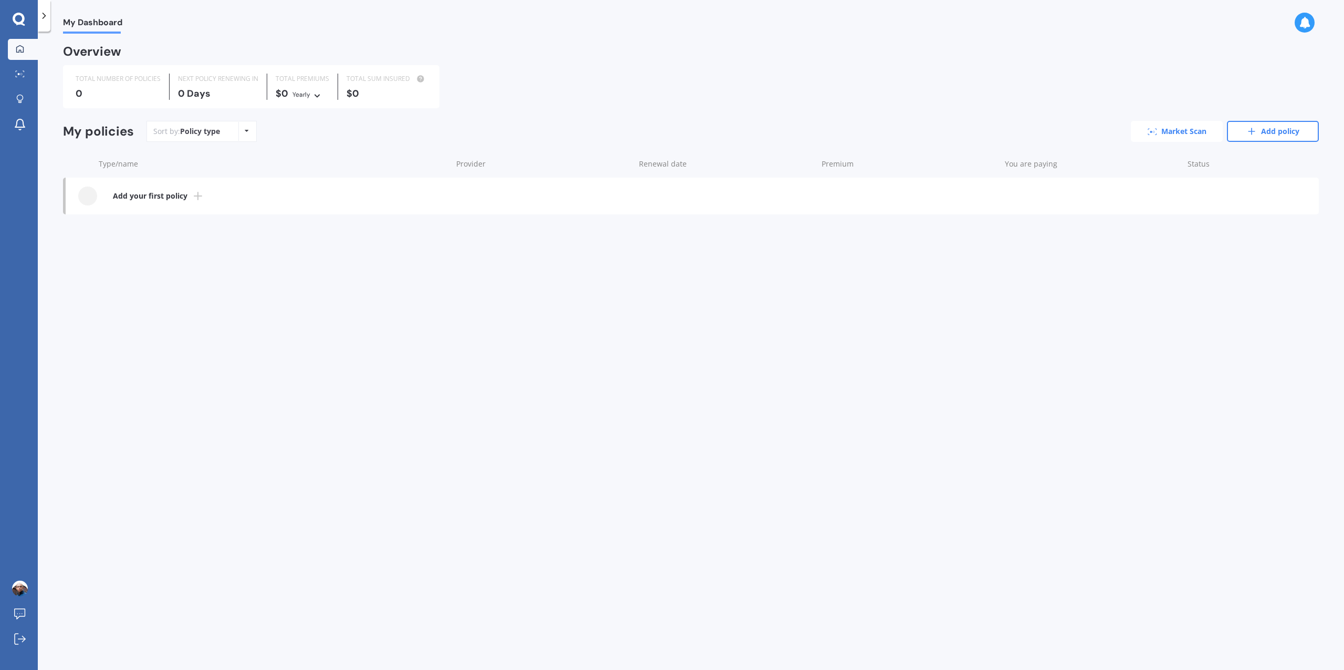
click at [1187, 132] on link "Market Scan" at bounding box center [1177, 131] width 92 height 21
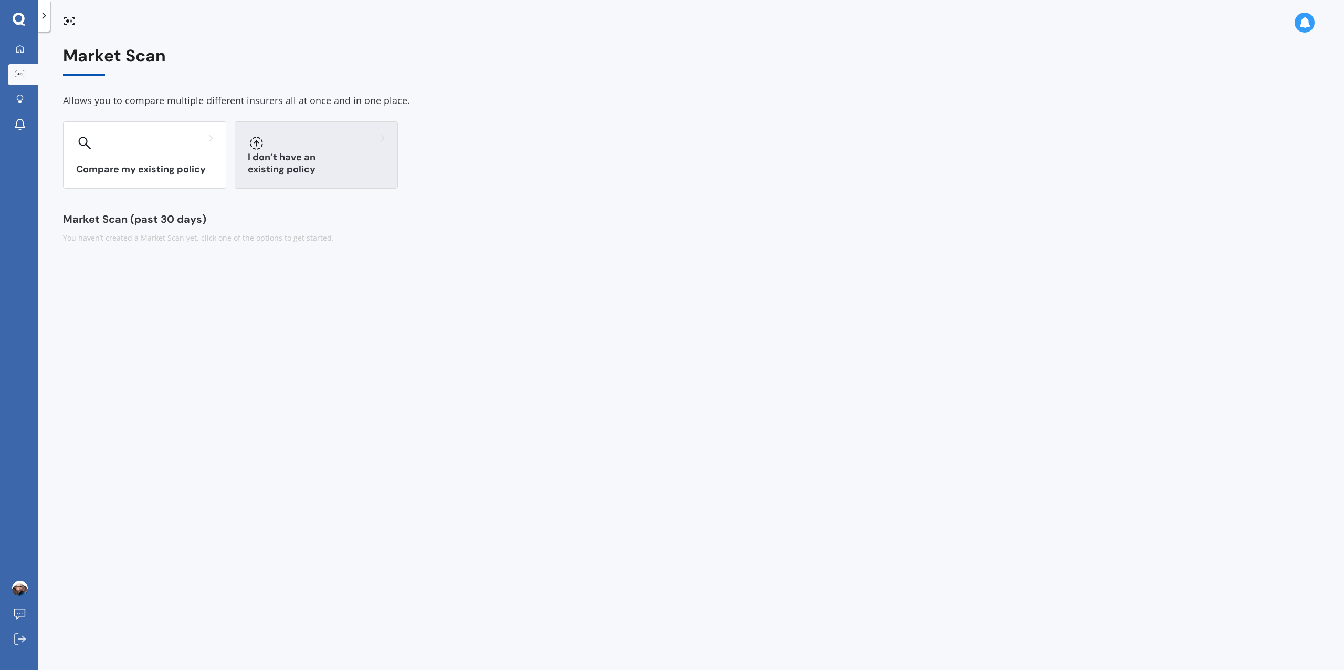
click at [327, 171] on h3 "I don’t have an existing policy" at bounding box center [316, 163] width 137 height 24
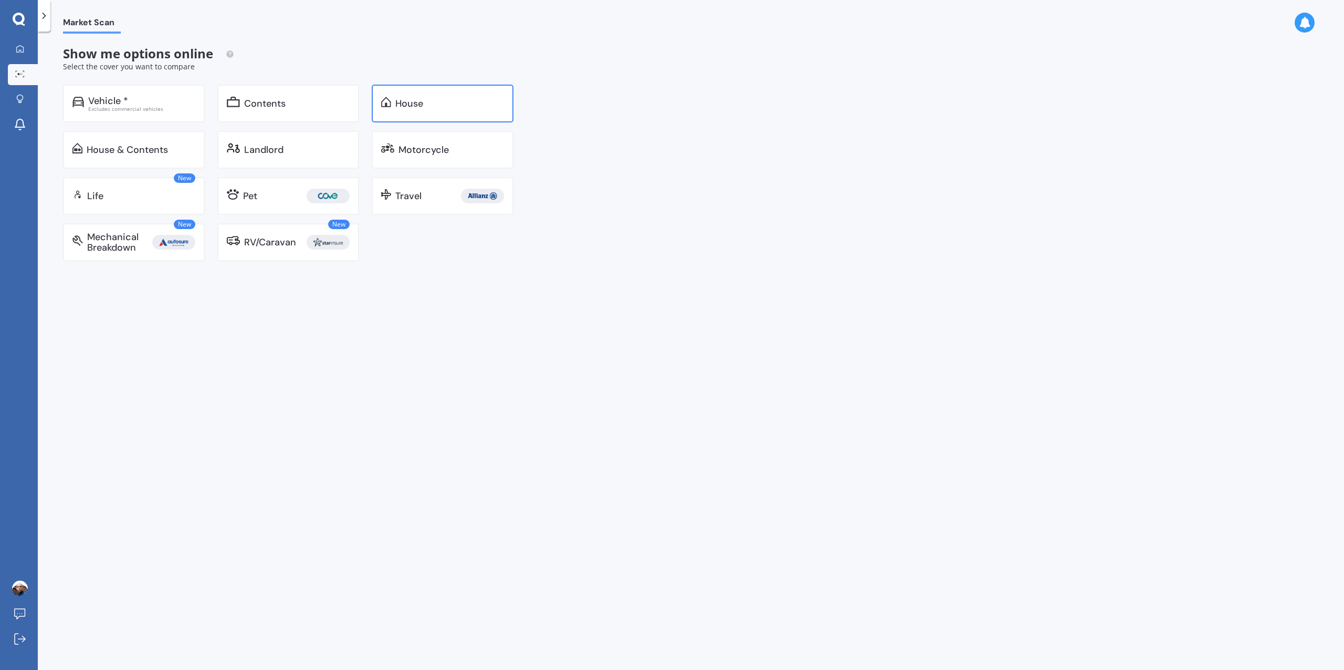
click at [445, 112] on div "House" at bounding box center [443, 104] width 142 height 38
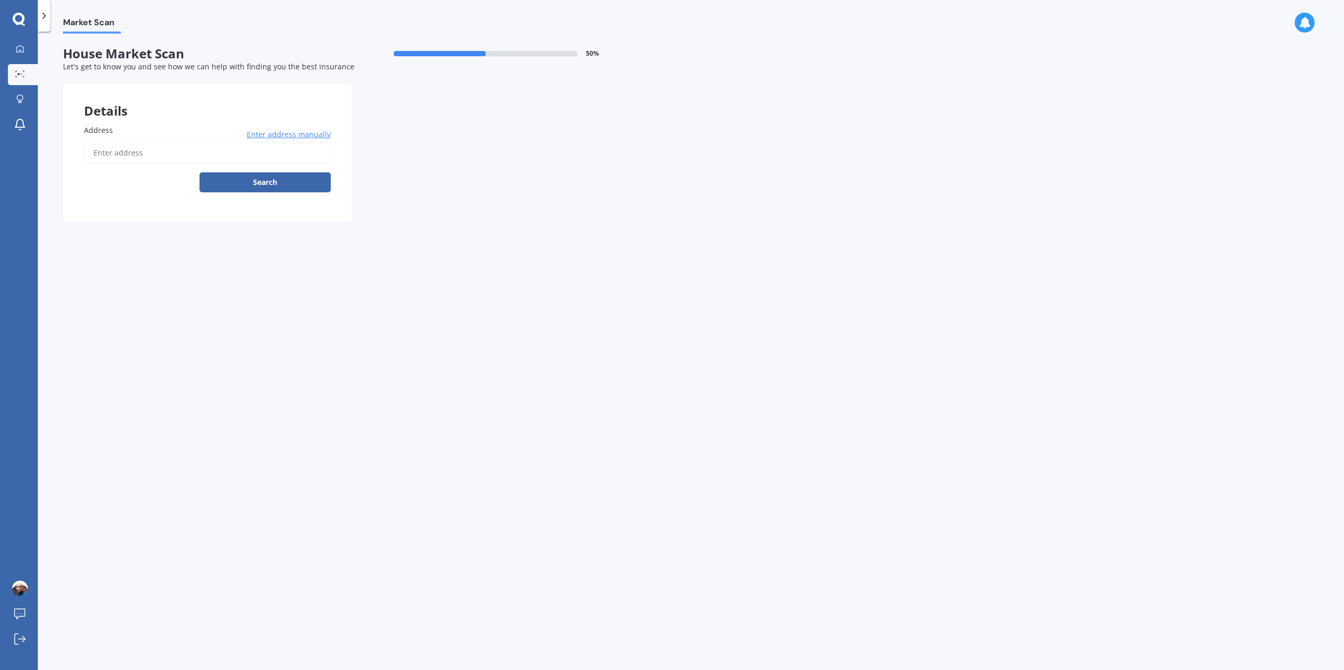
click at [272, 159] on input "Address" at bounding box center [207, 153] width 247 height 22
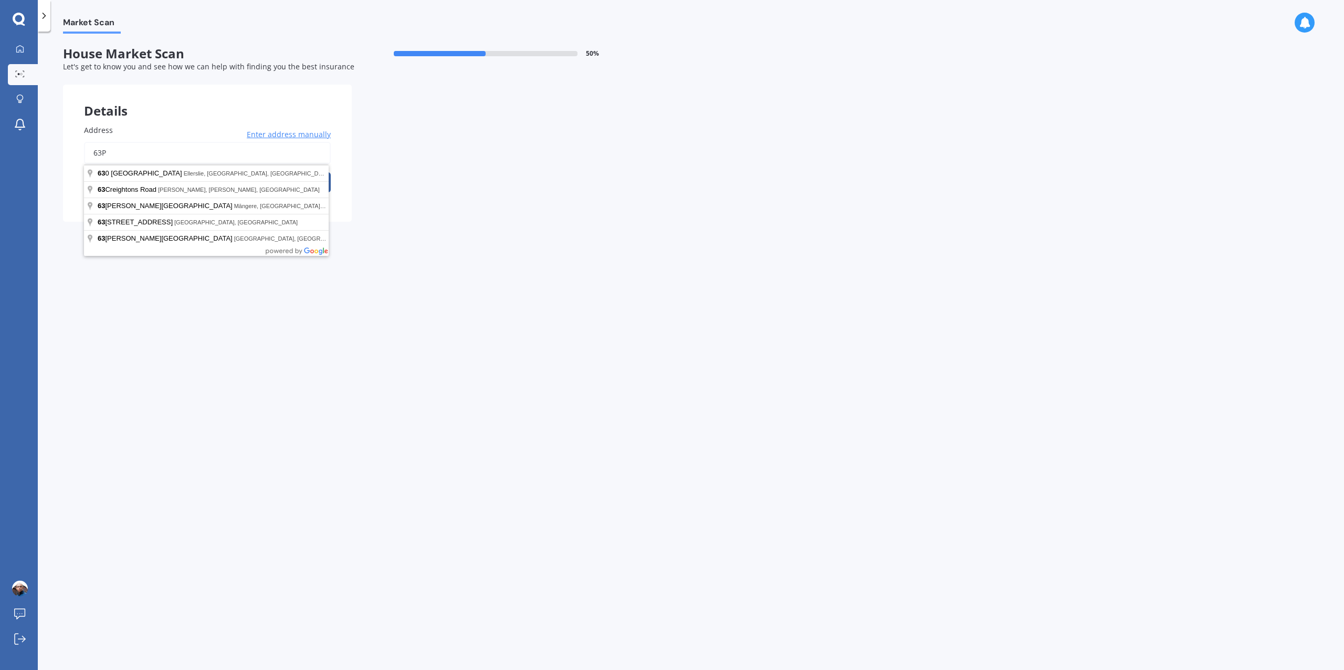
type input "63Pa"
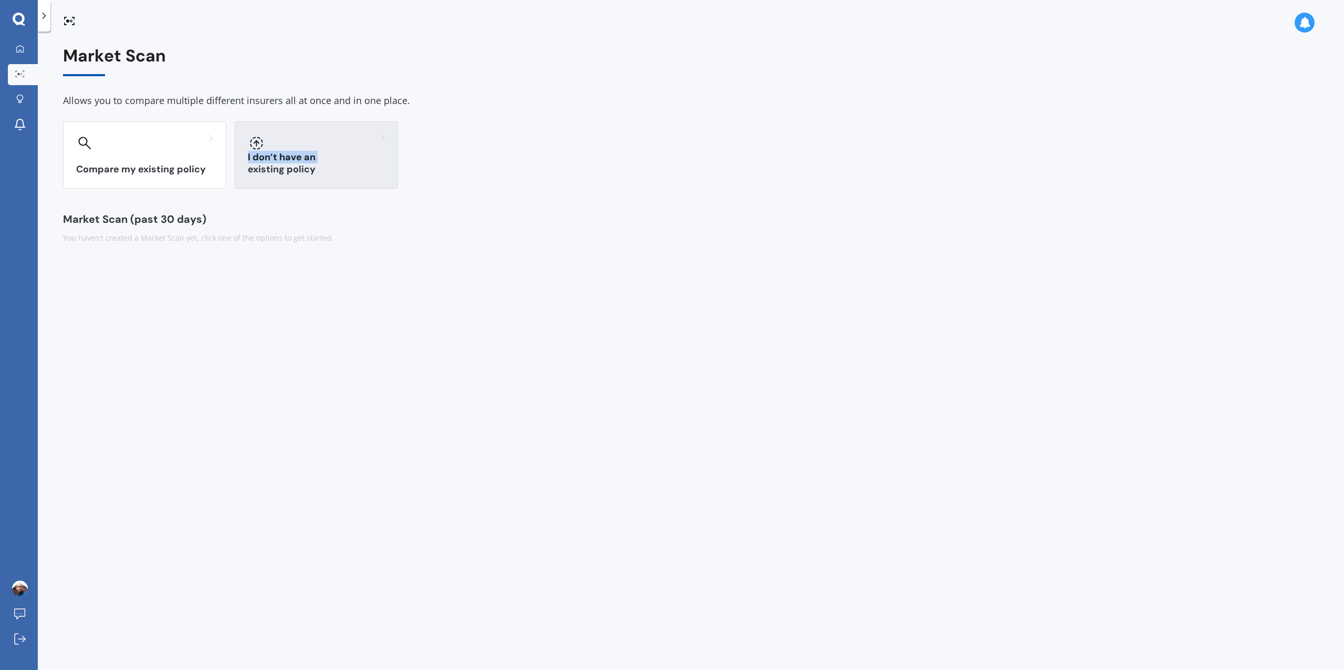
click at [317, 163] on h3 "I don’t have an existing policy" at bounding box center [316, 163] width 137 height 24
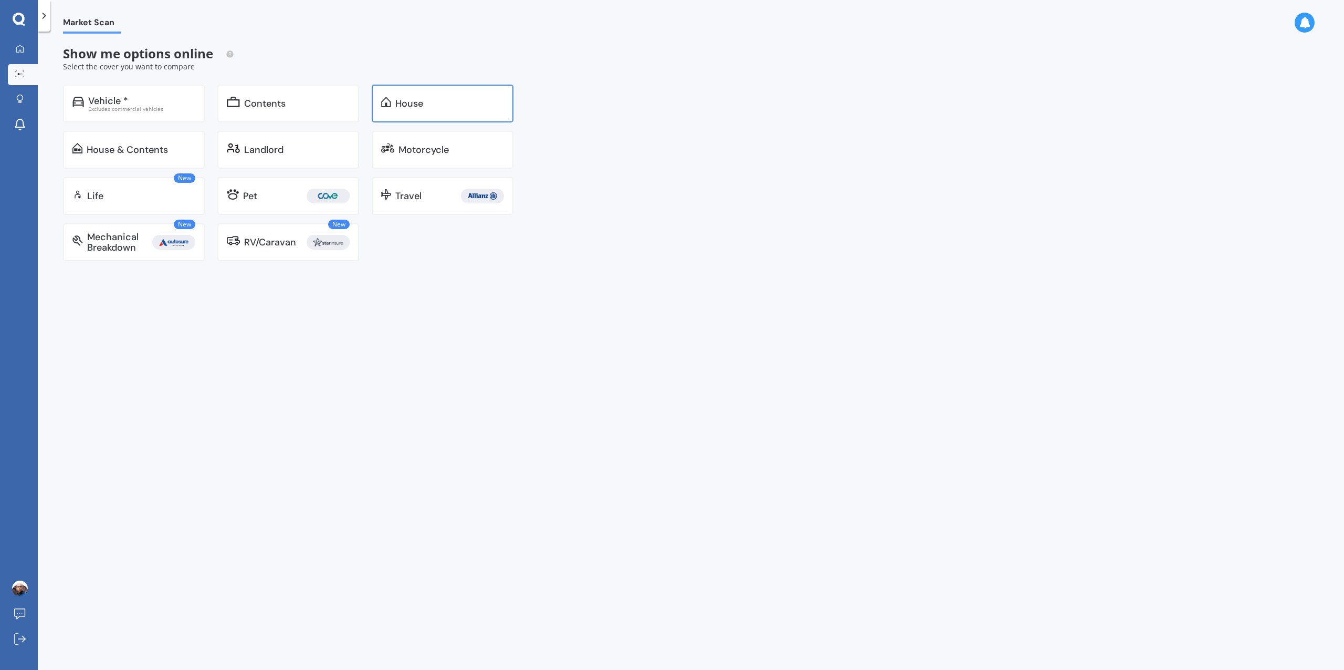
click at [402, 104] on div "House" at bounding box center [409, 103] width 28 height 11
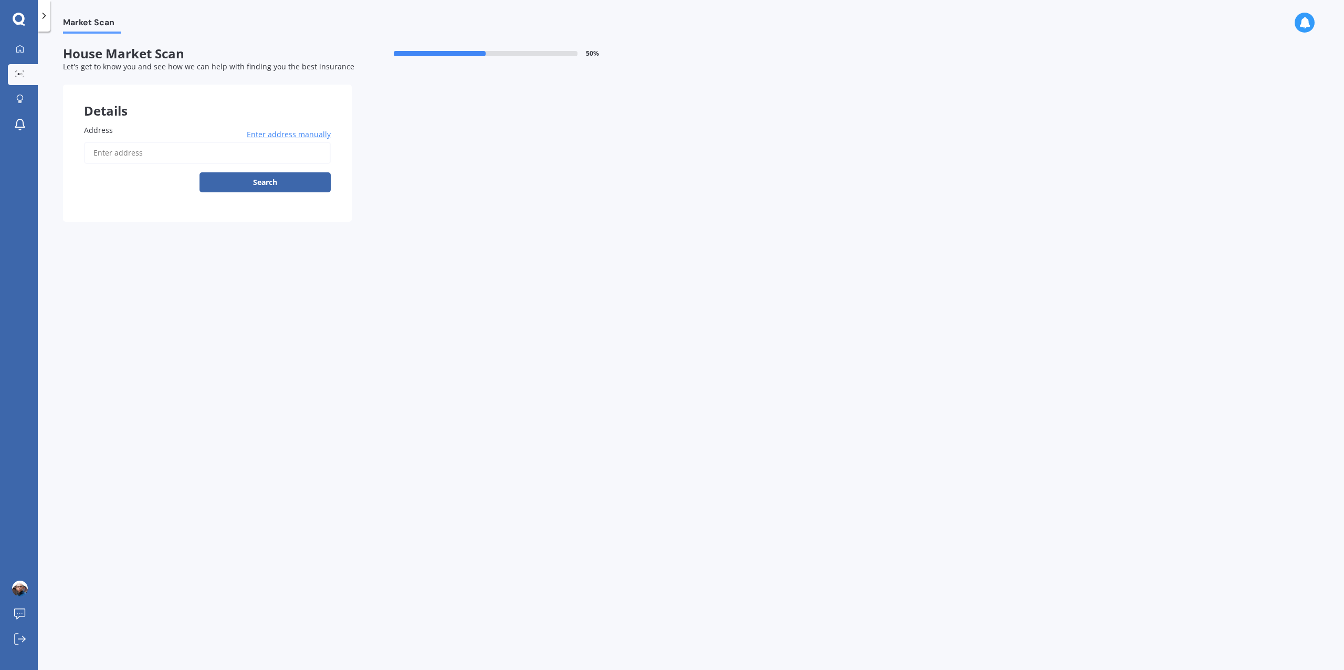
click at [207, 148] on input "Address" at bounding box center [207, 153] width 247 height 22
type input "[STREET_ADDRESS]"
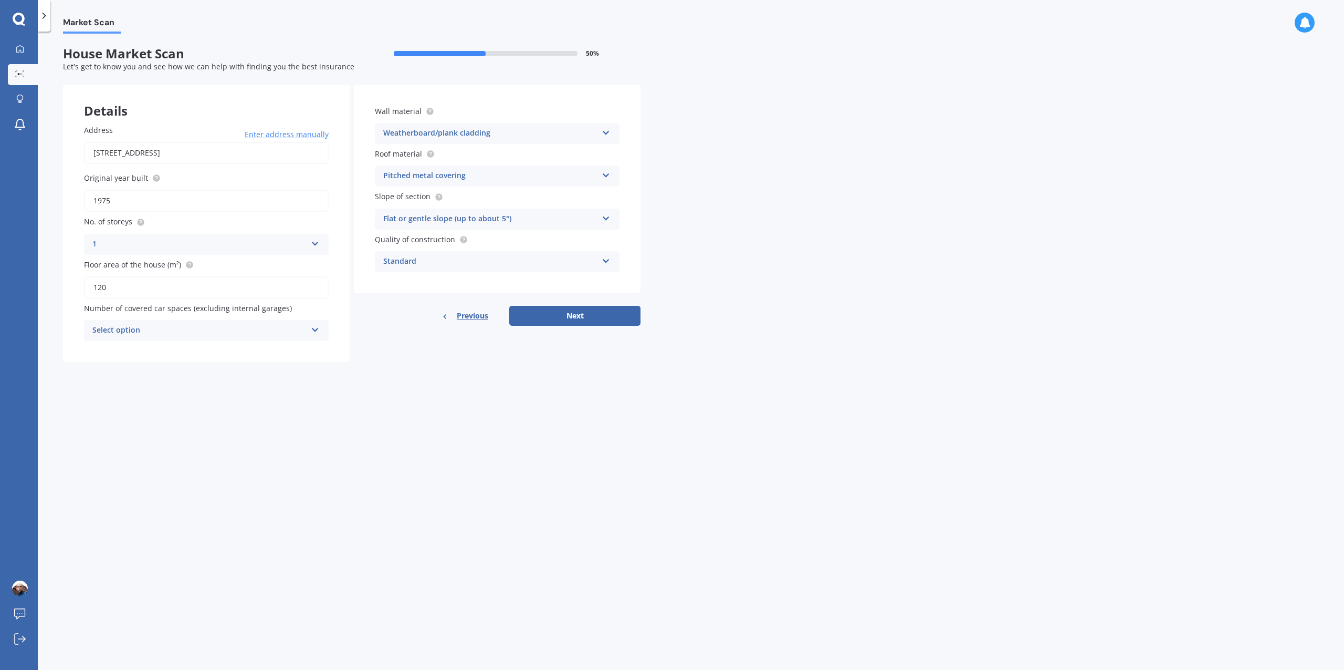
click at [309, 329] on div "Select option 0 1 2 3 4 5+" at bounding box center [206, 330] width 245 height 21
click at [243, 368] on div "1" at bounding box center [207, 369] width 244 height 19
click at [599, 132] on div "Weatherboard/plank cladding Artificial weatherboard/plank cladding Blockwork Br…" at bounding box center [497, 133] width 245 height 21
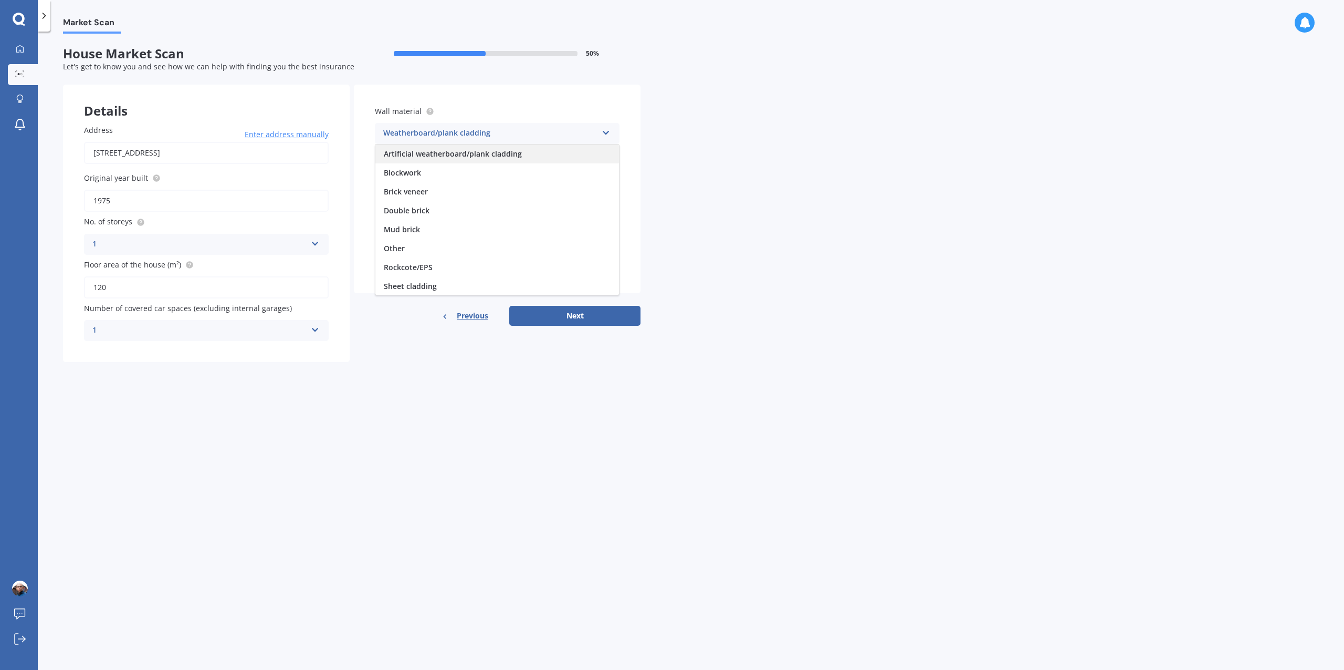
click at [528, 157] on div "Artificial weatherboard/plank cladding" at bounding box center [498, 153] width 244 height 19
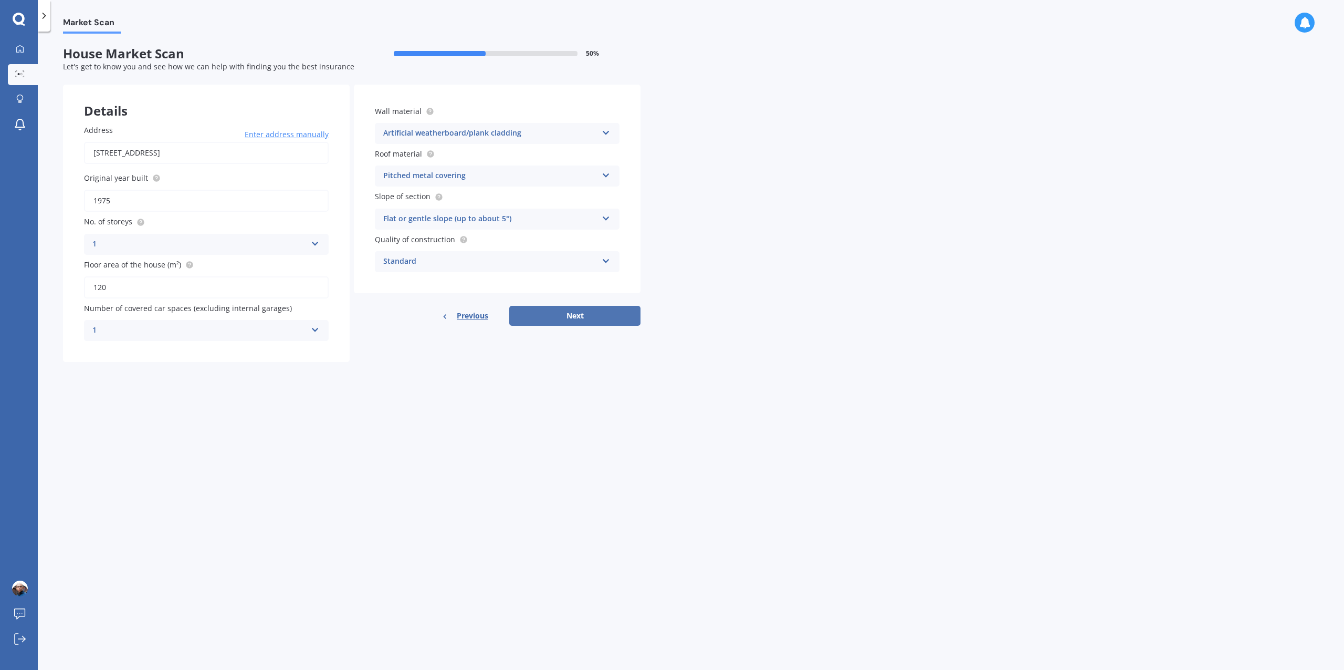
click at [604, 317] on button "Next" at bounding box center [574, 316] width 131 height 20
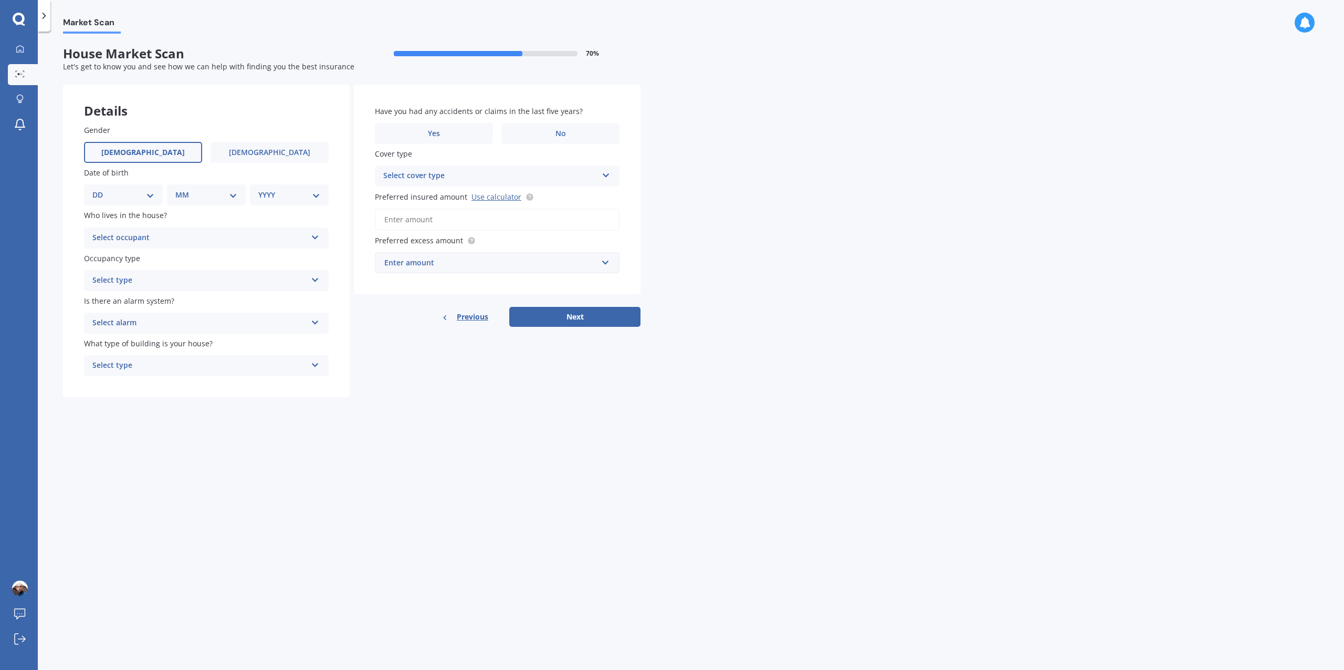
click at [152, 149] on span "[DEMOGRAPHIC_DATA]" at bounding box center [143, 152] width 84 height 9
click at [0, 0] on input "[DEMOGRAPHIC_DATA]" at bounding box center [0, 0] width 0 height 0
click at [144, 196] on select "DD 01 02 03 04 05 06 07 08 09 10 11 12 13 14 15 16 17 18 19 20 21 22 23 24 25 2…" at bounding box center [123, 195] width 62 height 12
select select "01"
click at [101, 190] on select "DD 01 02 03 04 05 06 07 08 09 10 11 12 13 14 15 16 17 18 19 20 21 22 23 24 25 2…" at bounding box center [123, 195] width 62 height 12
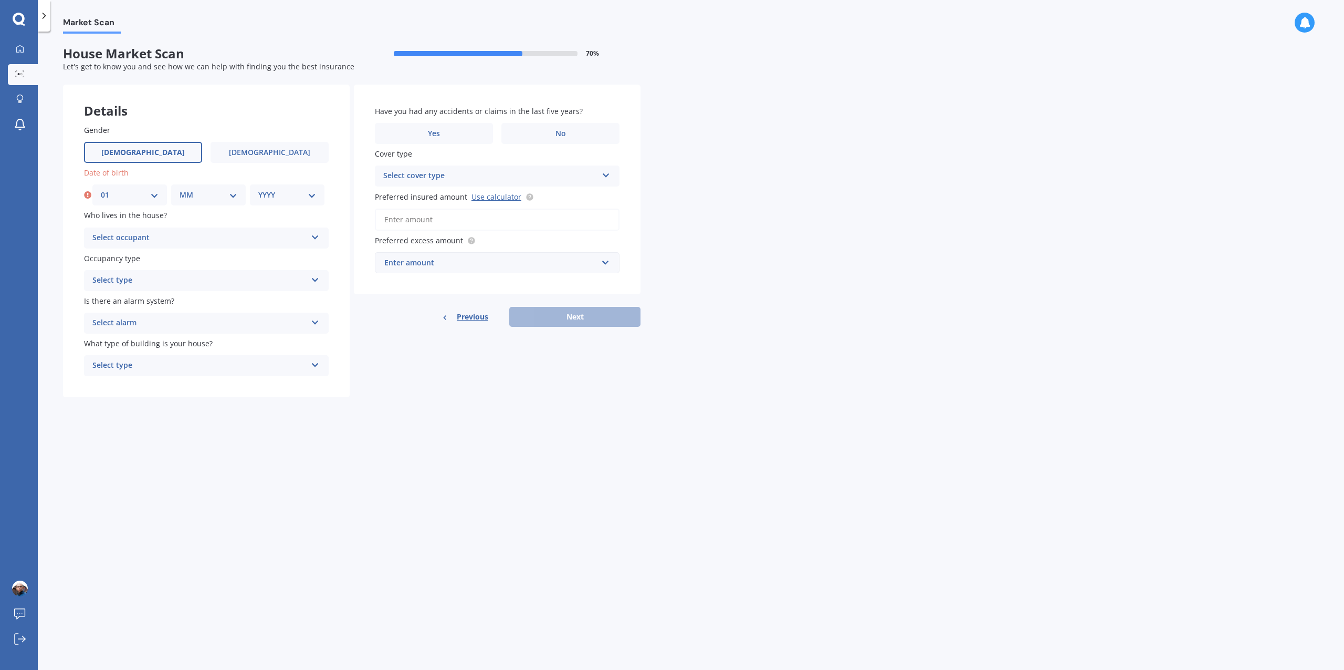
click at [233, 199] on select "MM 01 02 03 04 05 06 07 08 09 10 11 12" at bounding box center [209, 195] width 58 height 12
select select "01"
click at [180, 190] on select "MM 01 02 03 04 05 06 07 08 09 10 11 12" at bounding box center [209, 195] width 58 height 12
click at [317, 196] on div "YYYY 2009 2008 2007 2006 2005 2004 2003 2002 2001 2000 1999 1998 1997 1996 1995…" at bounding box center [287, 194] width 75 height 21
click at [314, 197] on select "YYYY 2009 2008 2007 2006 2005 2004 2003 2002 2001 2000 1999 1998 1997 1996 1995…" at bounding box center [287, 195] width 58 height 12
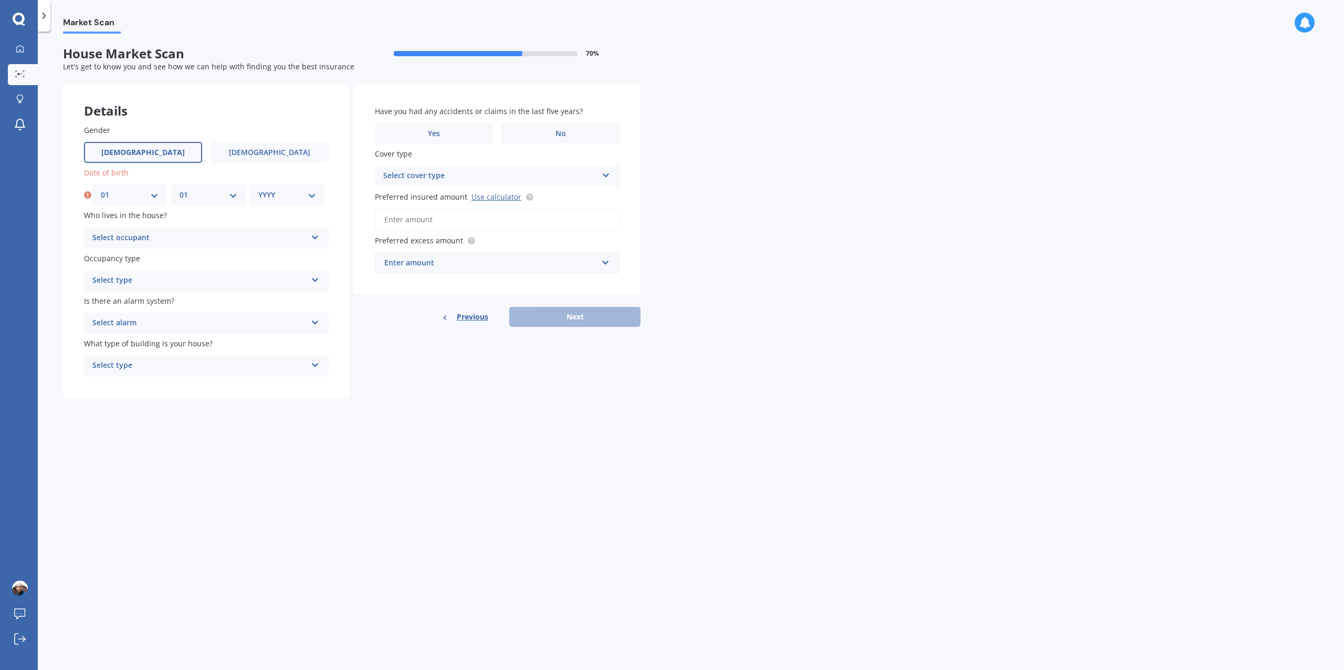
select select "1990"
click at [258, 190] on select "YYYY 2009 2008 2007 2006 2005 2004 2003 2002 2001 2000 1999 1998 1997 1996 1995…" at bounding box center [287, 195] width 58 height 12
click at [206, 236] on div "Select occupant" at bounding box center [199, 238] width 214 height 13
click at [162, 257] on div "Owner" at bounding box center [207, 258] width 244 height 19
click at [155, 283] on div "Select type" at bounding box center [199, 280] width 214 height 13
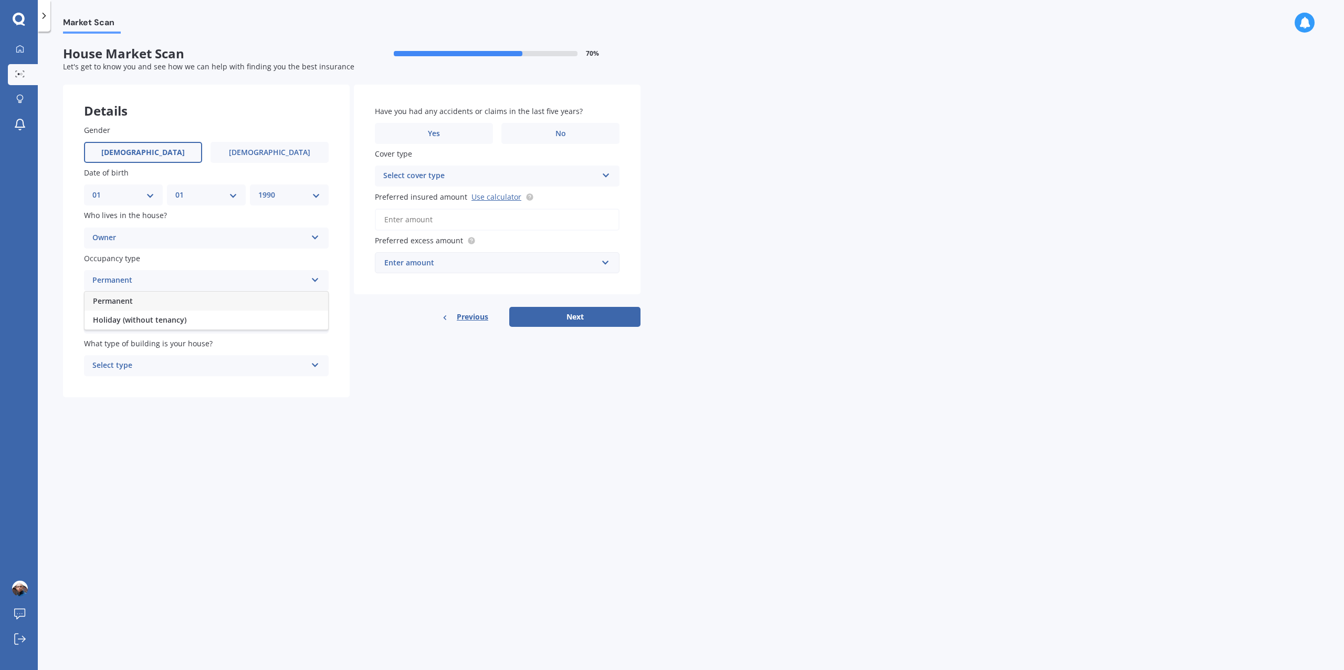
click at [143, 304] on div "Permanent" at bounding box center [207, 300] width 244 height 19
click at [148, 328] on div "Select alarm" at bounding box center [199, 323] width 214 height 13
click at [137, 346] on span "Yes, monitored" at bounding box center [120, 343] width 55 height 10
click at [148, 329] on div "Yes, monitored" at bounding box center [199, 323] width 214 height 13
click at [147, 365] on span "Yes, not monitored" at bounding box center [127, 362] width 69 height 10
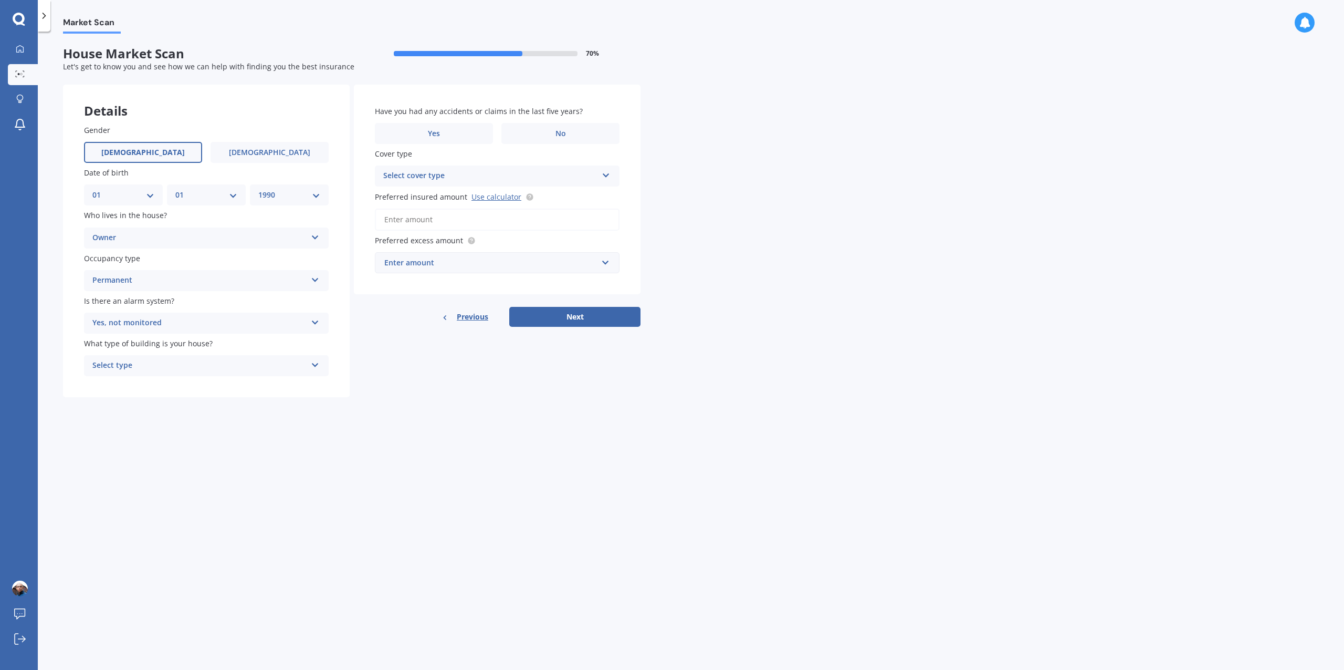
click at [151, 366] on div "Select type" at bounding box center [199, 365] width 214 height 13
click at [134, 387] on span "Freestanding" at bounding box center [116, 386] width 47 height 10
click at [575, 131] on label "No" at bounding box center [561, 133] width 118 height 21
click at [0, 0] on input "No" at bounding box center [0, 0] width 0 height 0
click at [544, 171] on div "Select cover type" at bounding box center [490, 176] width 214 height 13
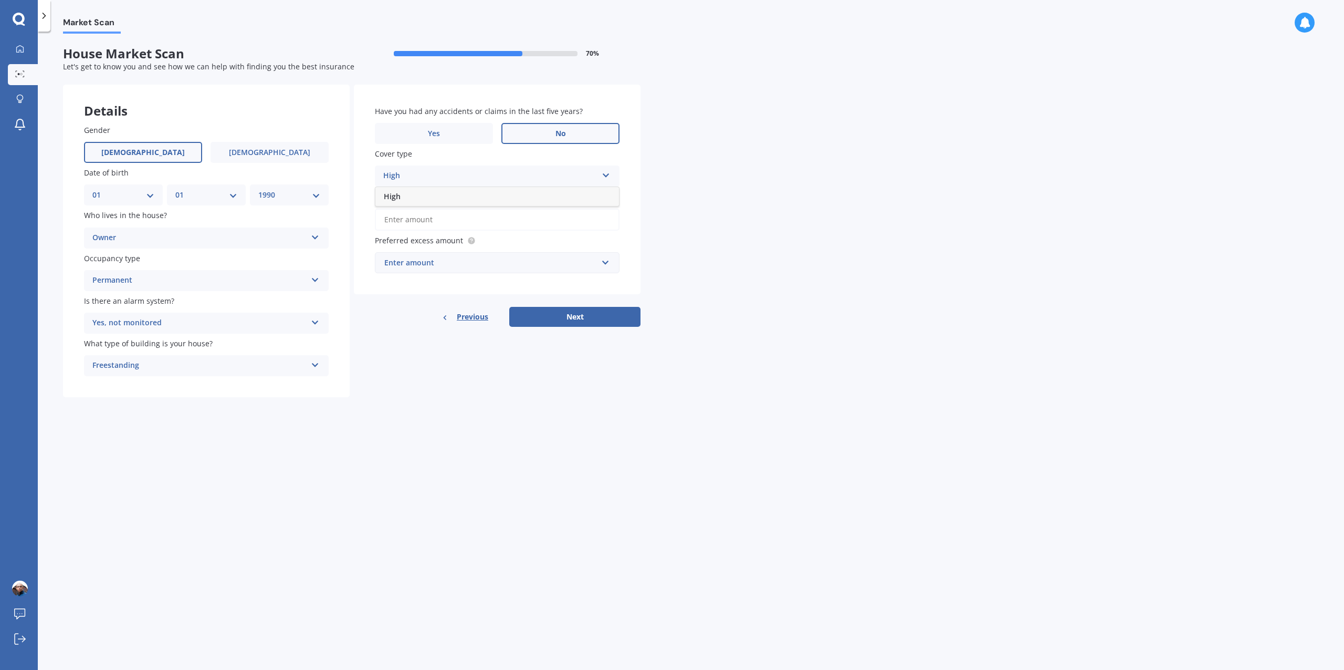
click at [658, 181] on div "Market Scan House Market Scan 70 % Let's get to know you and see how we can hel…" at bounding box center [691, 353] width 1307 height 638
click at [599, 175] on div "High High" at bounding box center [497, 175] width 245 height 21
click at [663, 177] on div "Market Scan House Market Scan 70 % Let's get to know you and see how we can hel…" at bounding box center [691, 353] width 1307 height 638
click at [493, 218] on input "Preferred insured amount Use calculator" at bounding box center [497, 219] width 245 height 22
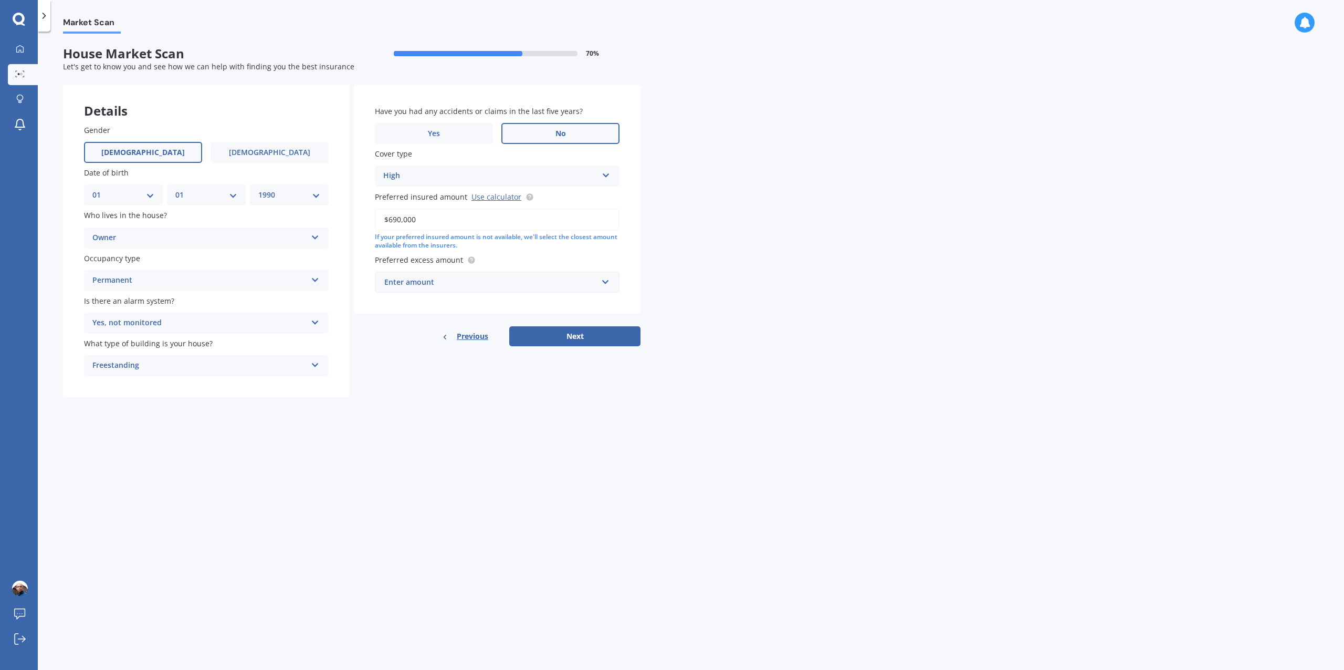
type input "$690,000"
click at [481, 273] on input "text" at bounding box center [493, 282] width 235 height 20
click at [406, 384] on span "$1,000" at bounding box center [395, 379] width 23 height 10
click at [577, 353] on button "Next" at bounding box center [574, 348] width 131 height 20
select select "01"
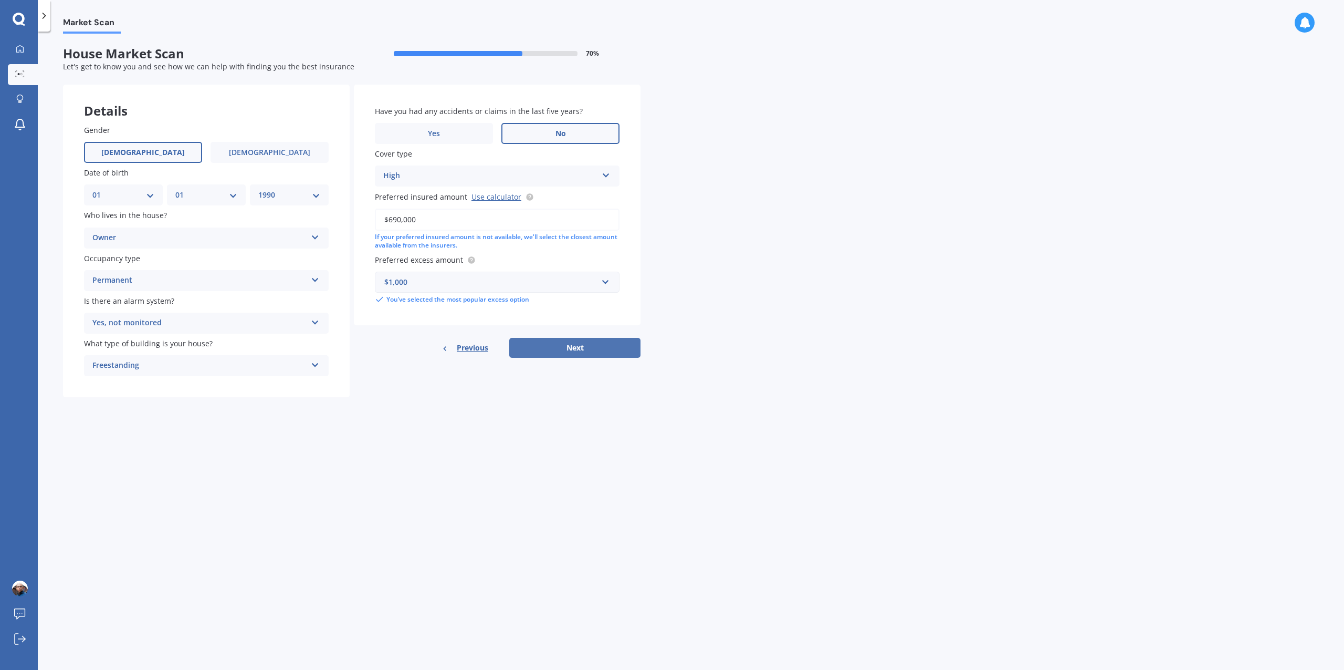
select select "01"
select select "1990"
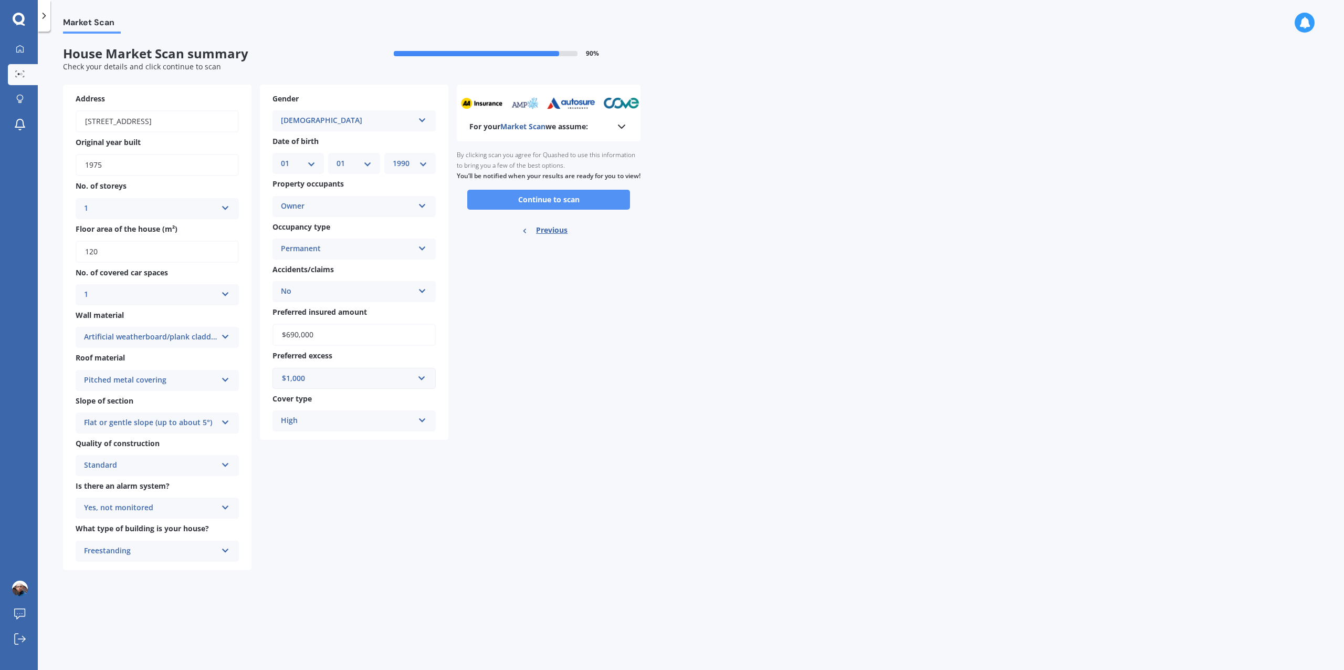
click at [551, 210] on button "Continue to scan" at bounding box center [548, 200] width 163 height 20
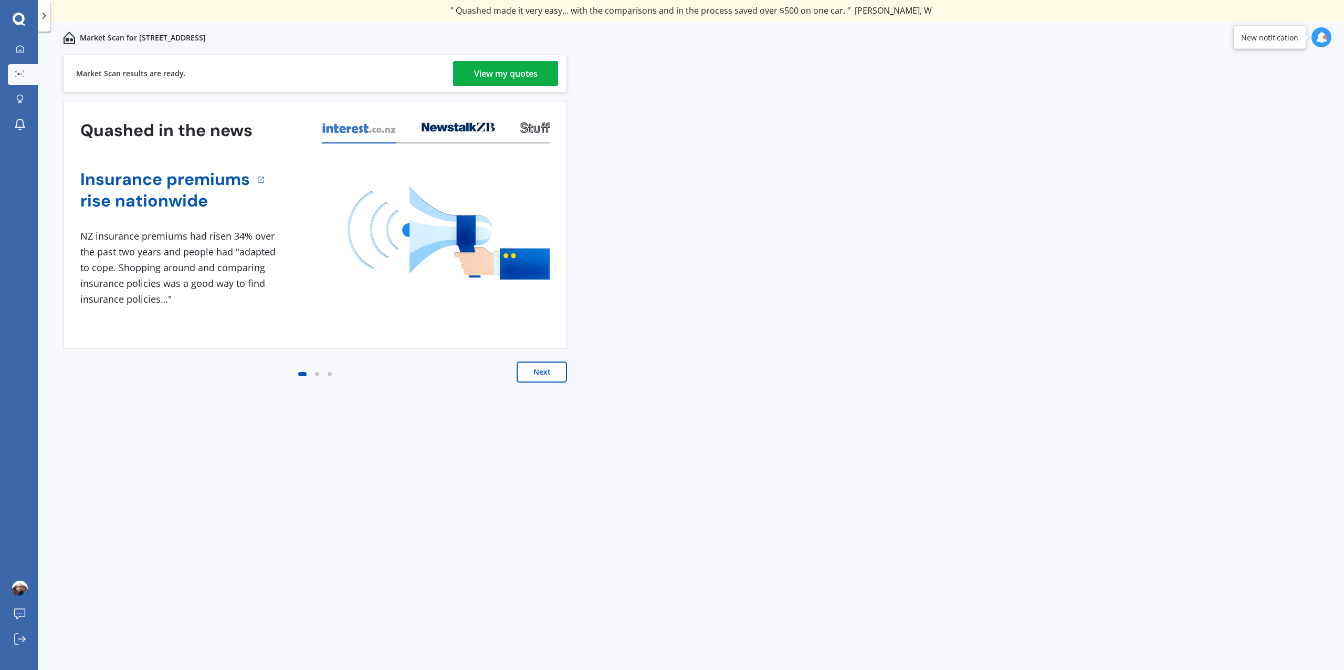
click at [529, 77] on div "View my quotes" at bounding box center [506, 73] width 64 height 25
